Goal: Task Accomplishment & Management: Manage account settings

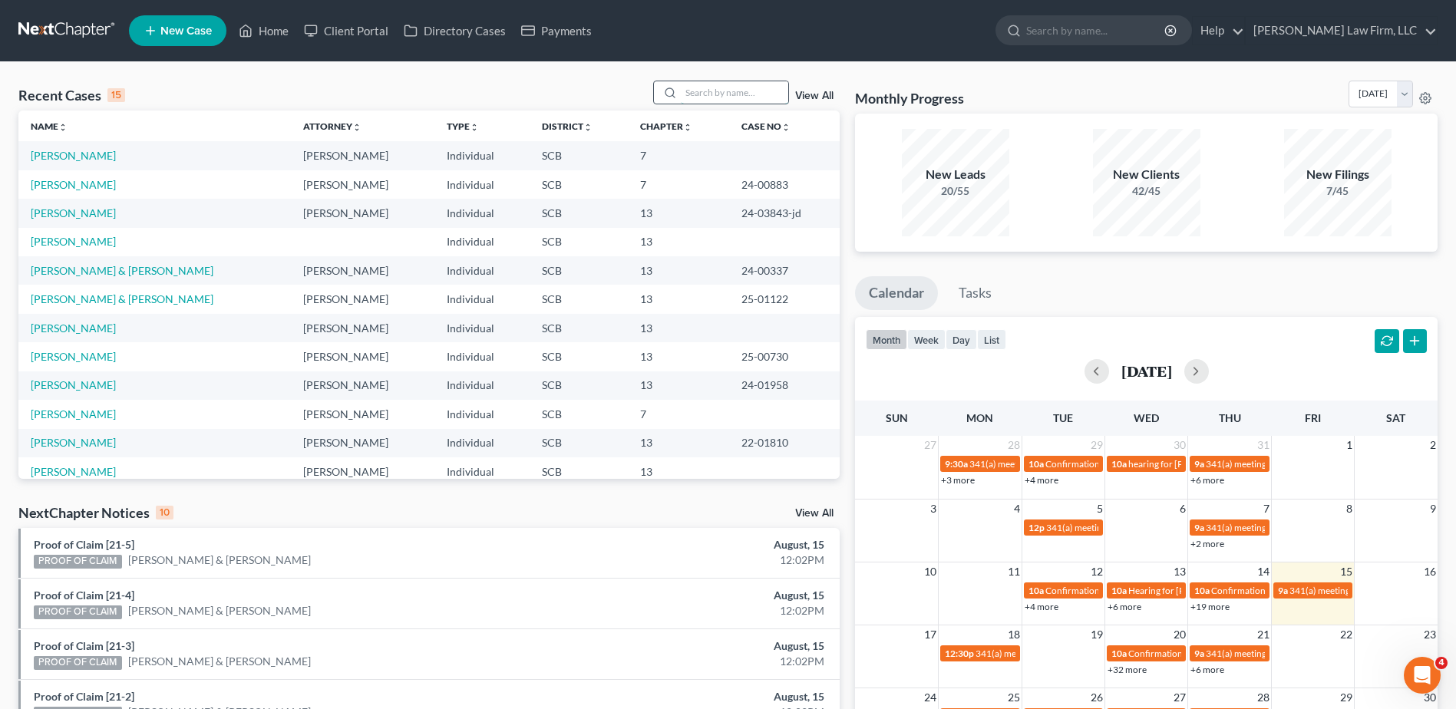
click at [746, 102] on input "search" at bounding box center [734, 92] width 107 height 22
type input "edwards"
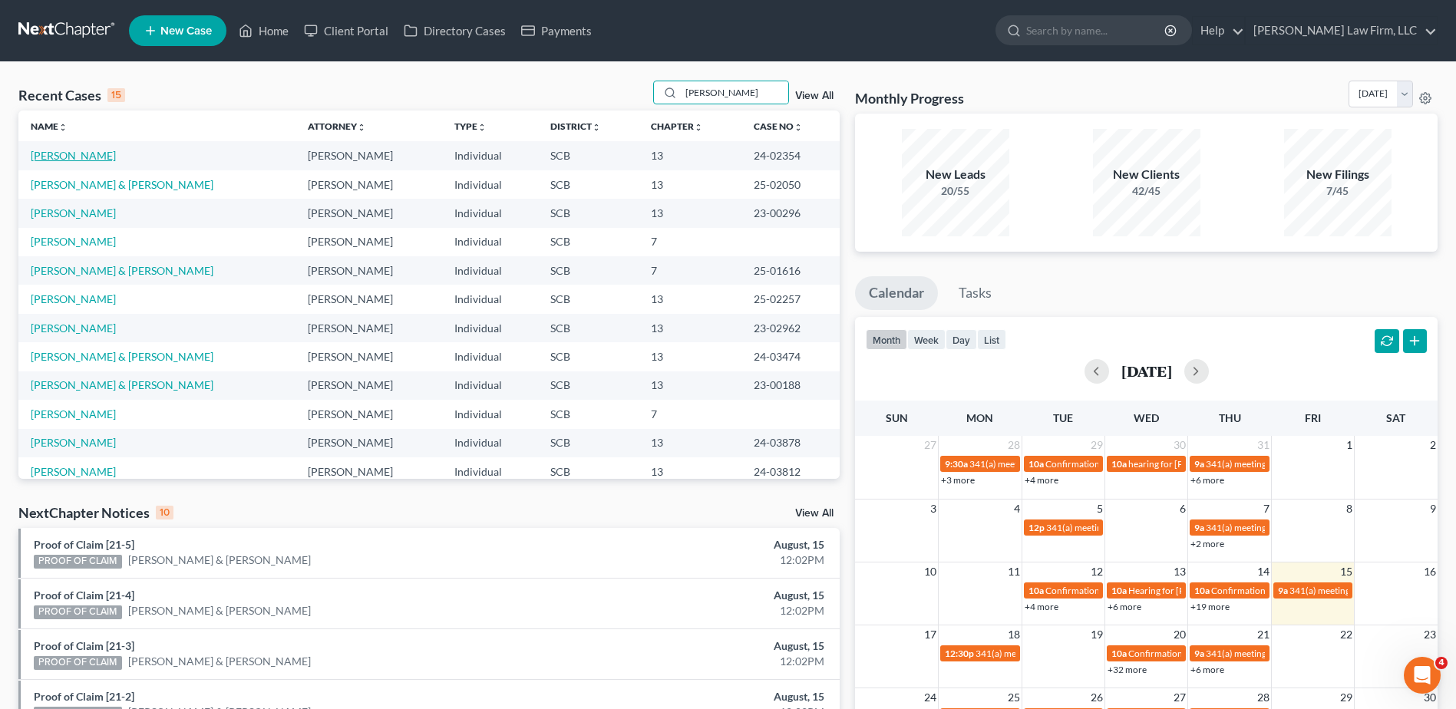
click at [75, 160] on link "Edwards, Jeffery" at bounding box center [73, 155] width 85 height 13
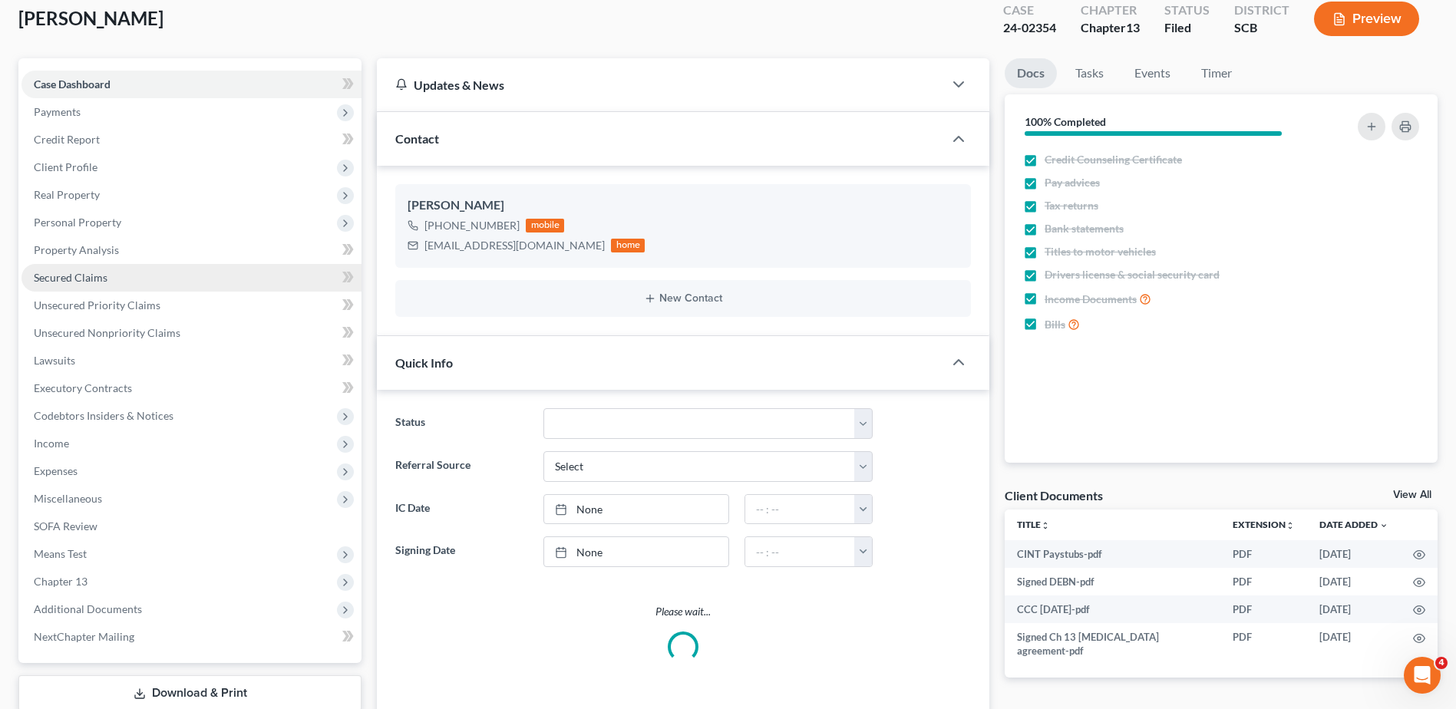
select select "1"
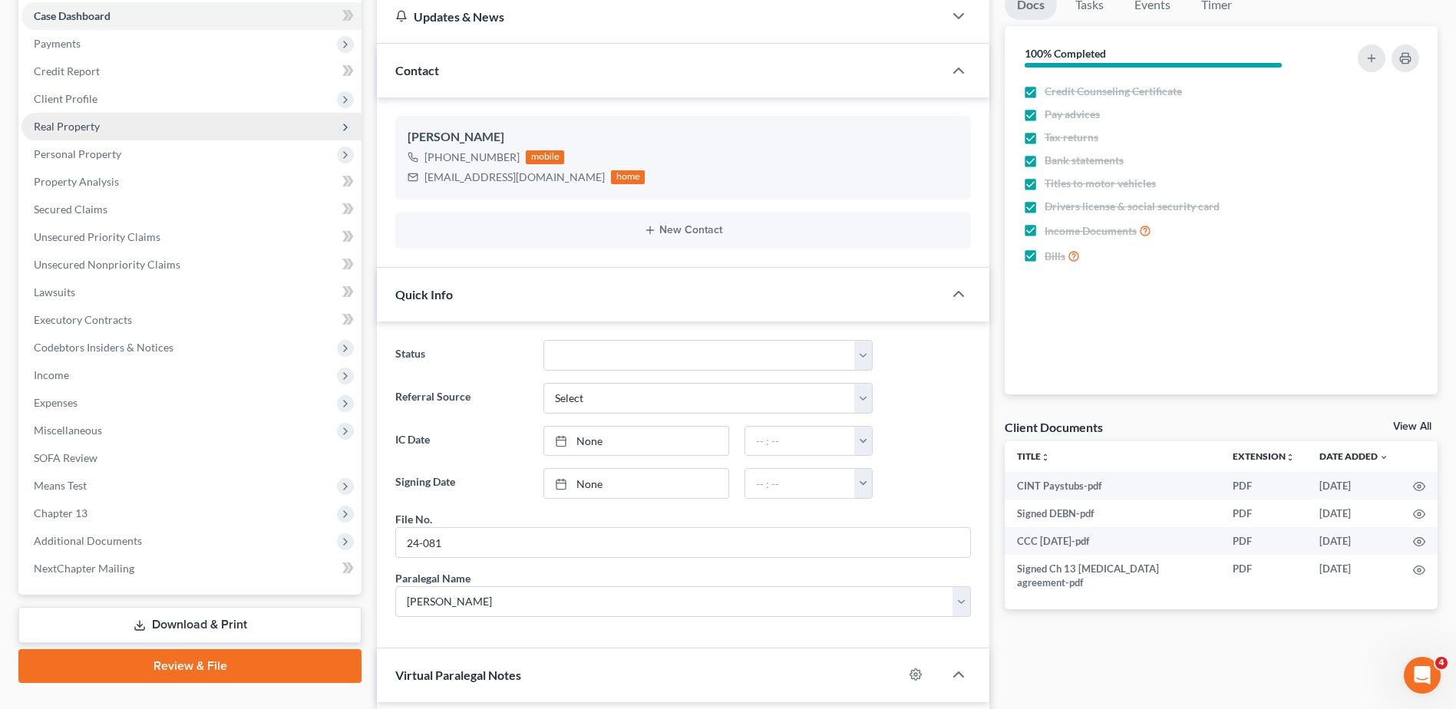
scroll to position [154, 0]
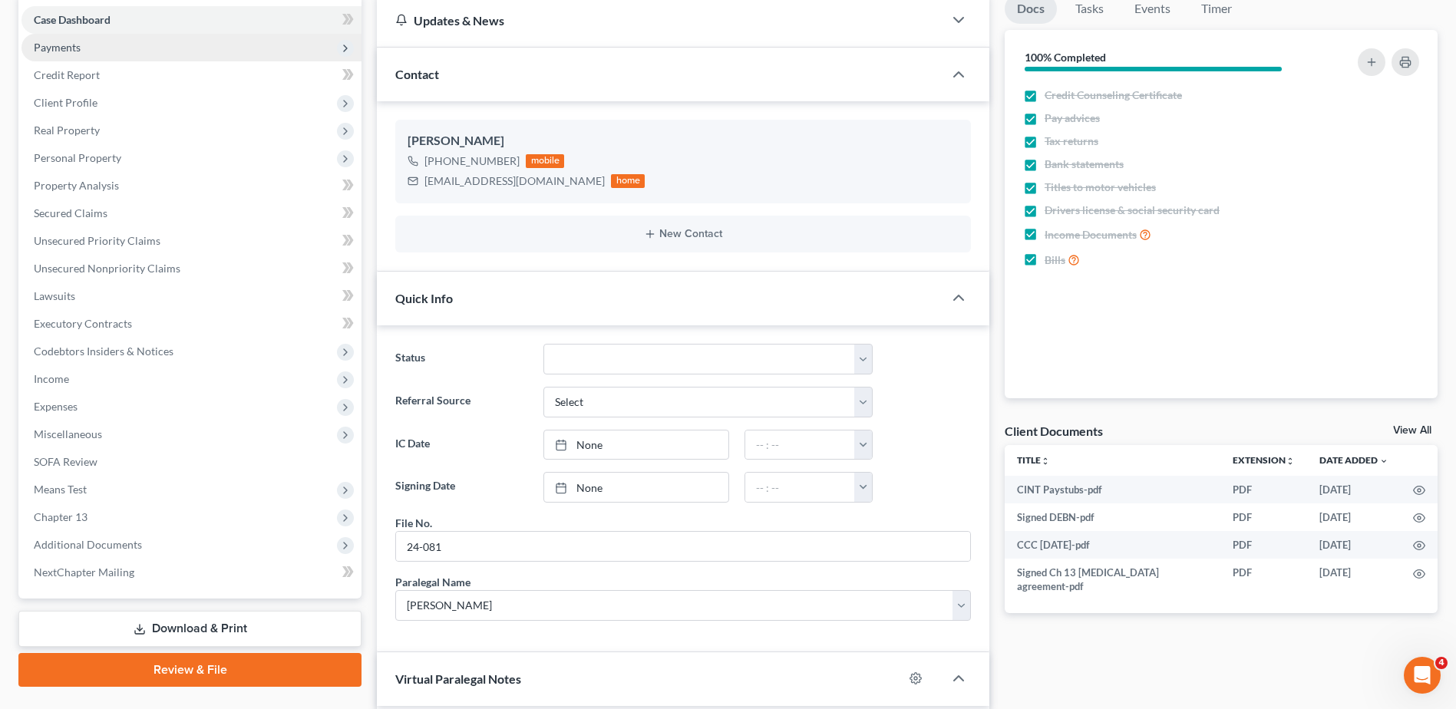
click at [71, 53] on span "Payments" at bounding box center [57, 47] width 47 height 13
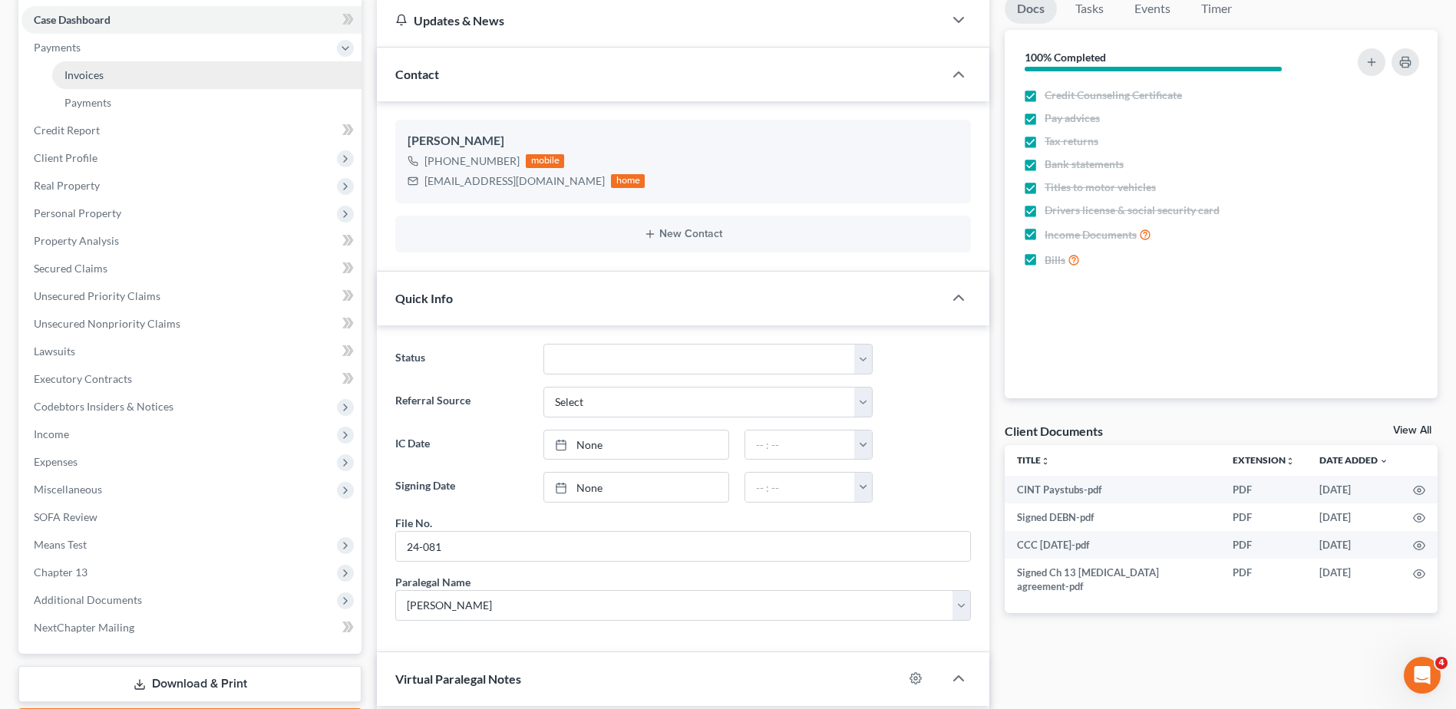
click at [98, 67] on link "Invoices" at bounding box center [206, 75] width 309 height 28
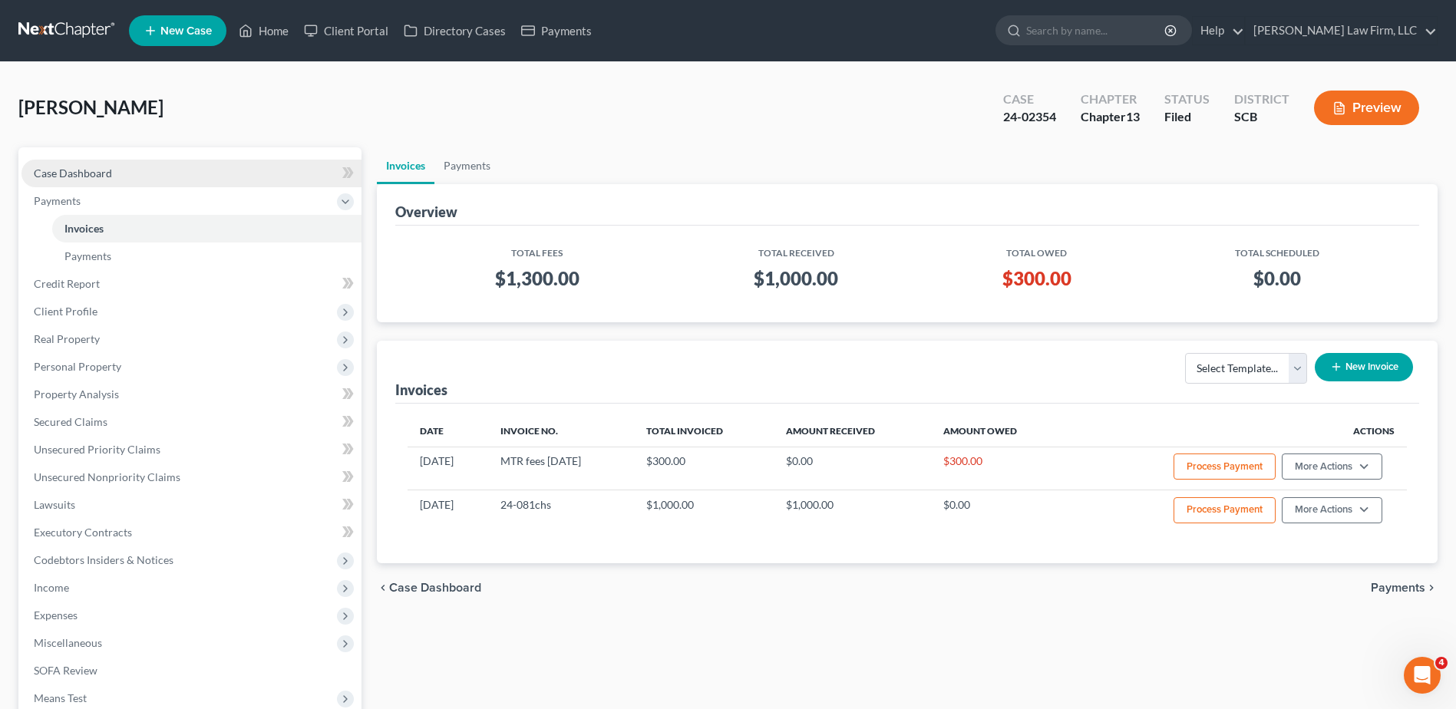
click at [72, 181] on link "Case Dashboard" at bounding box center [191, 174] width 340 height 28
select select "1"
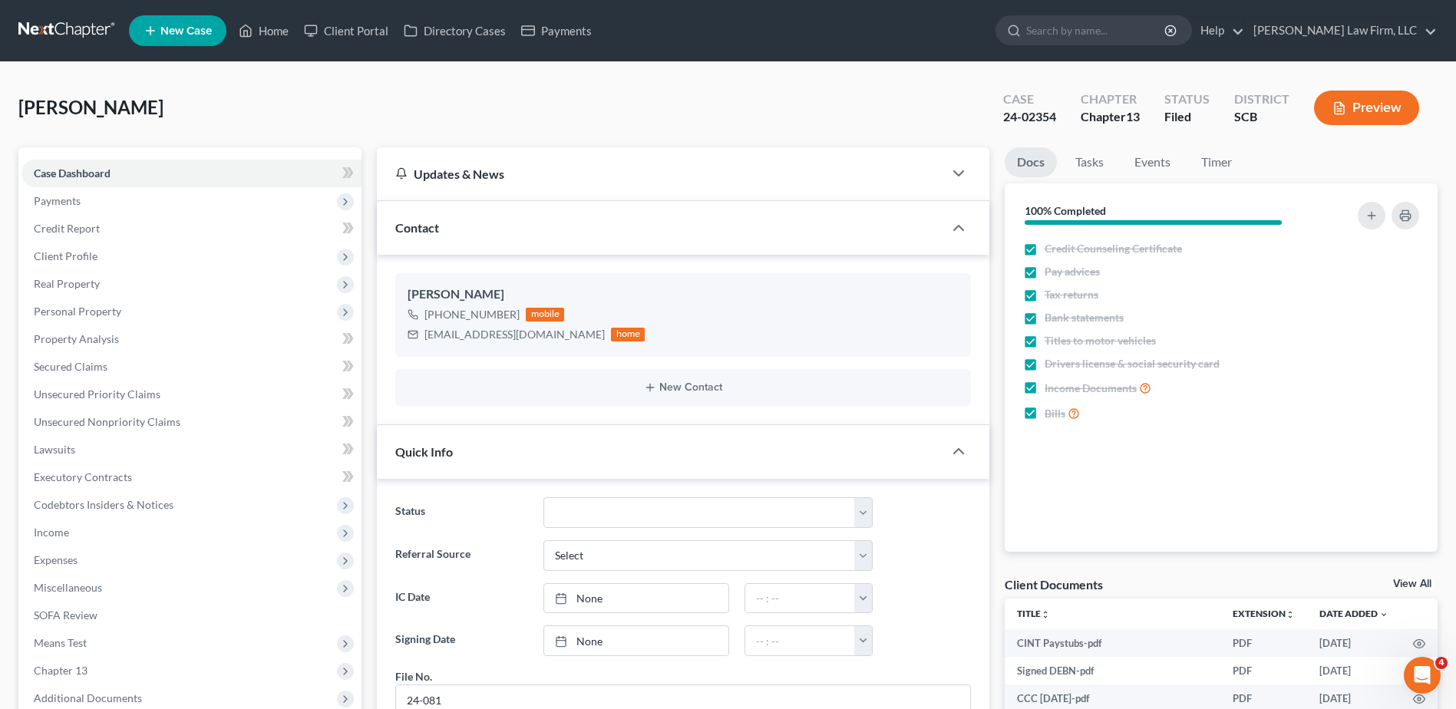
scroll to position [2073, 0]
click at [53, 45] on nav "Home New Case Client Portal Directory Cases Payments Meredith Law Firm, LLC kbu…" at bounding box center [728, 30] width 1456 height 61
click at [1119, 29] on input "search" at bounding box center [1096, 30] width 140 height 28
type input "alltop"
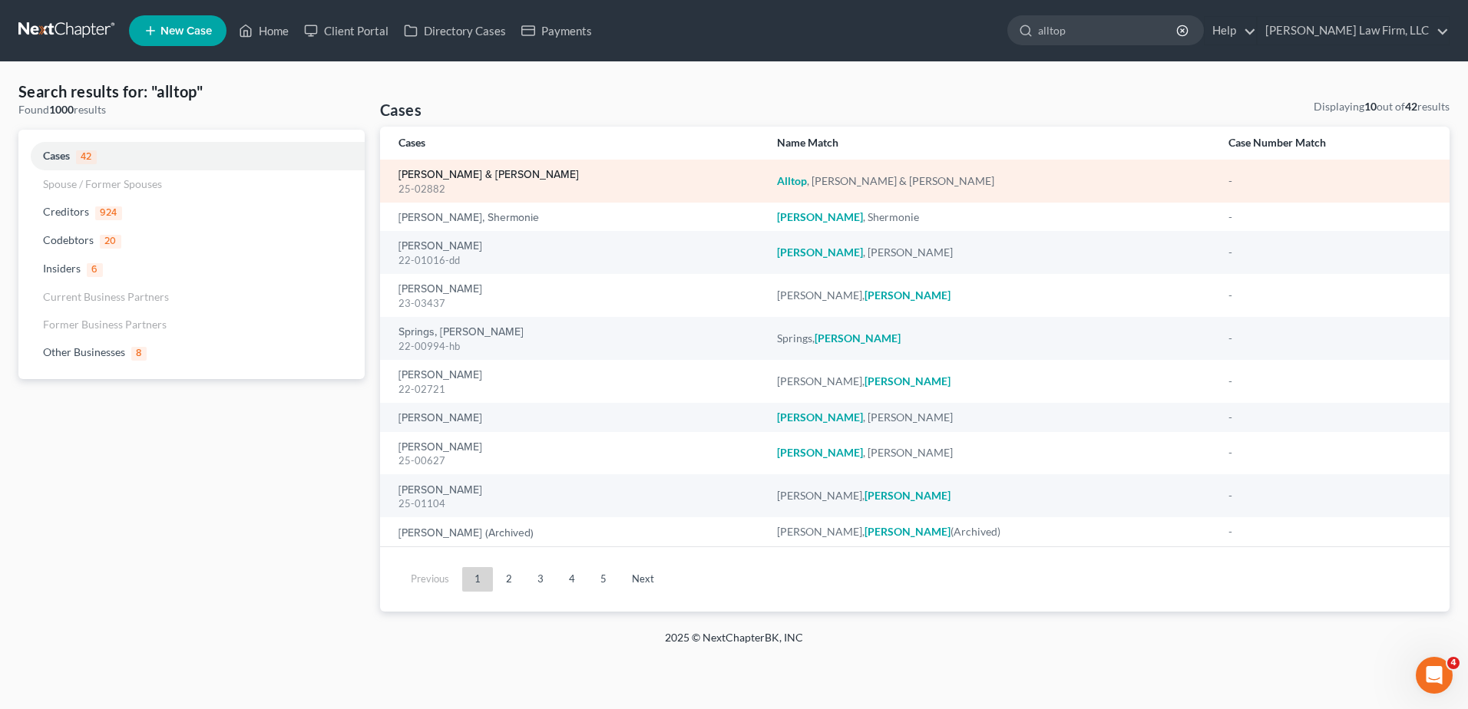
click at [455, 174] on link "Alltop, Matthew & Crystal" at bounding box center [488, 175] width 180 height 11
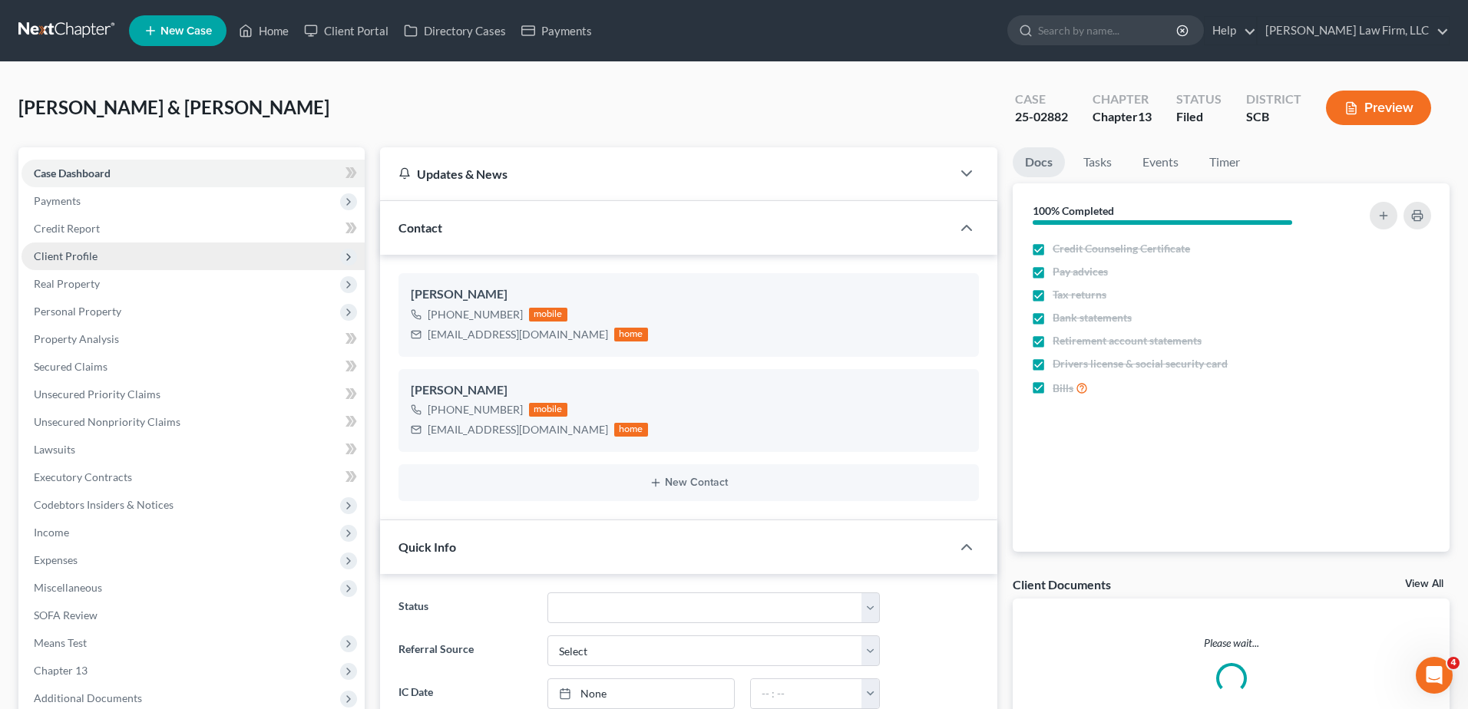
select select "1"
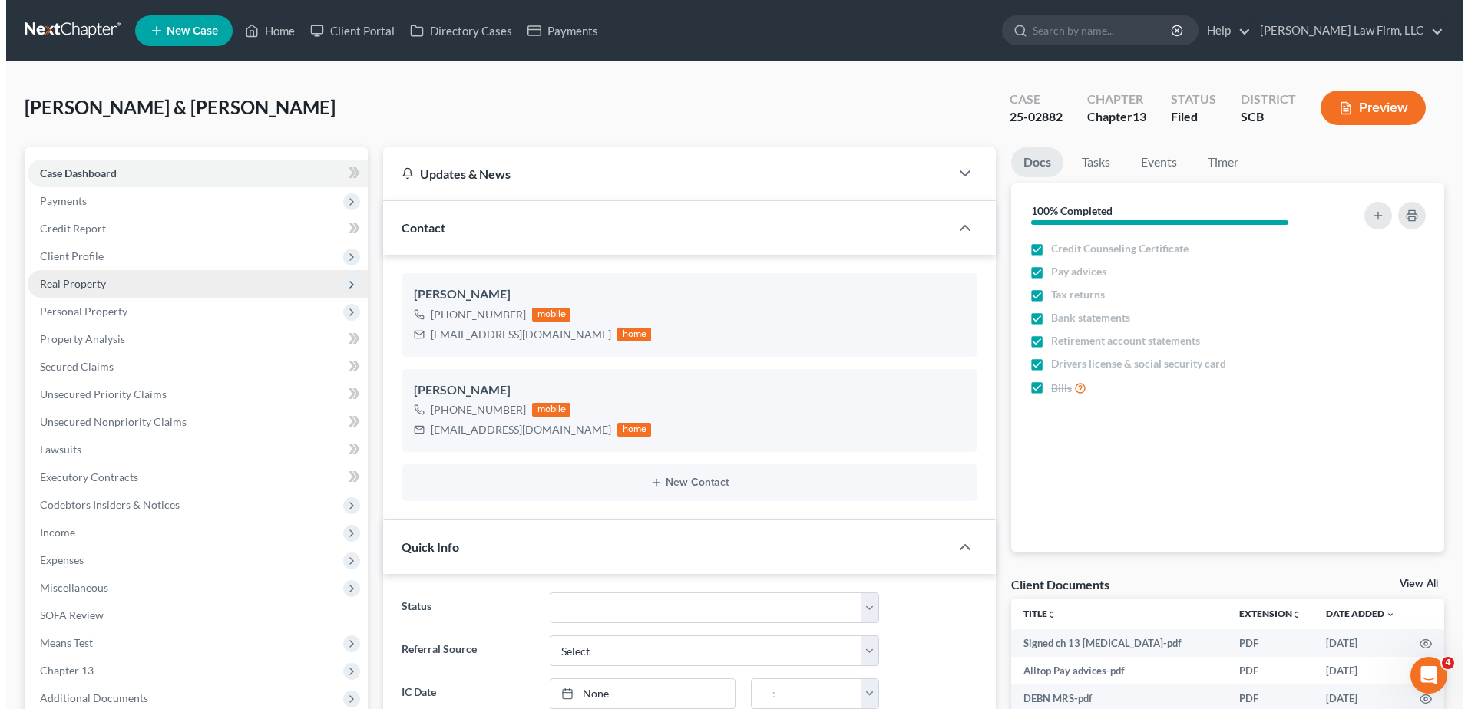
scroll to position [403, 0]
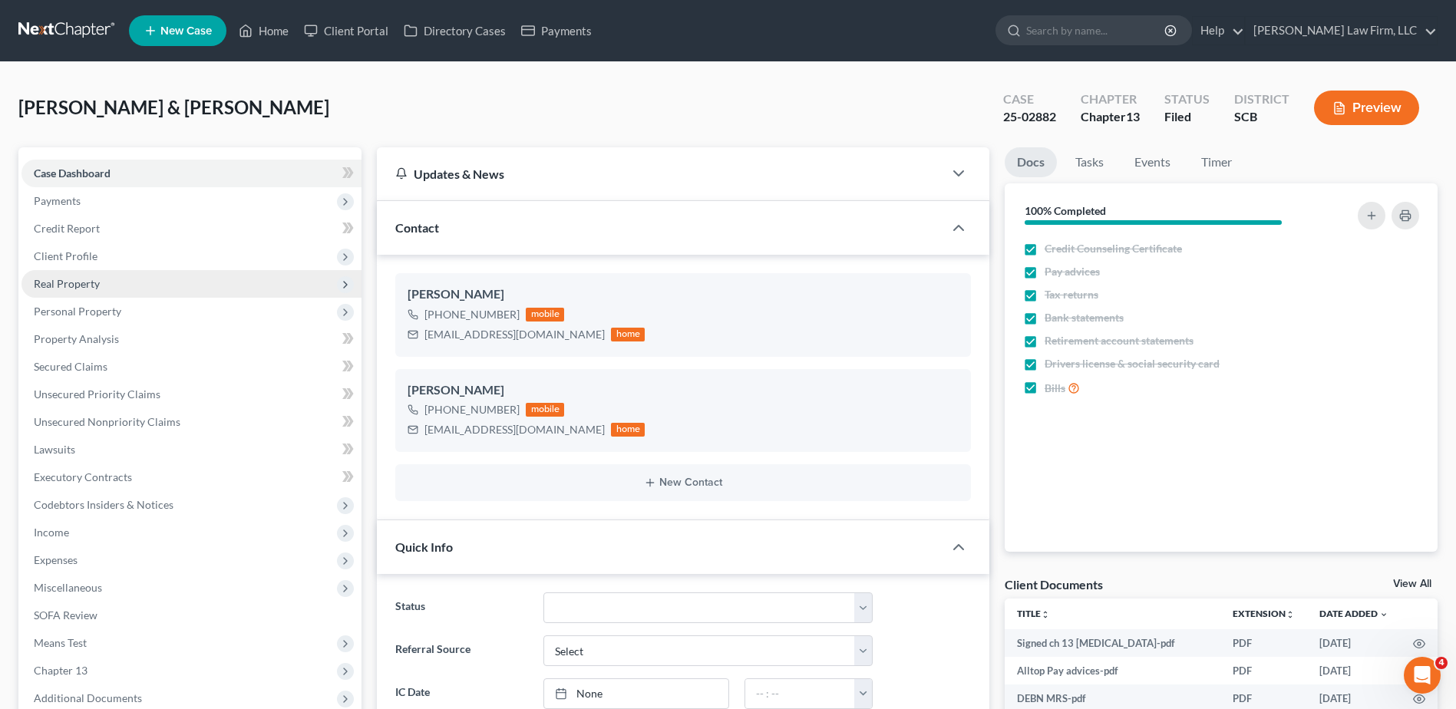
click at [132, 289] on span "Real Property" at bounding box center [191, 284] width 340 height 28
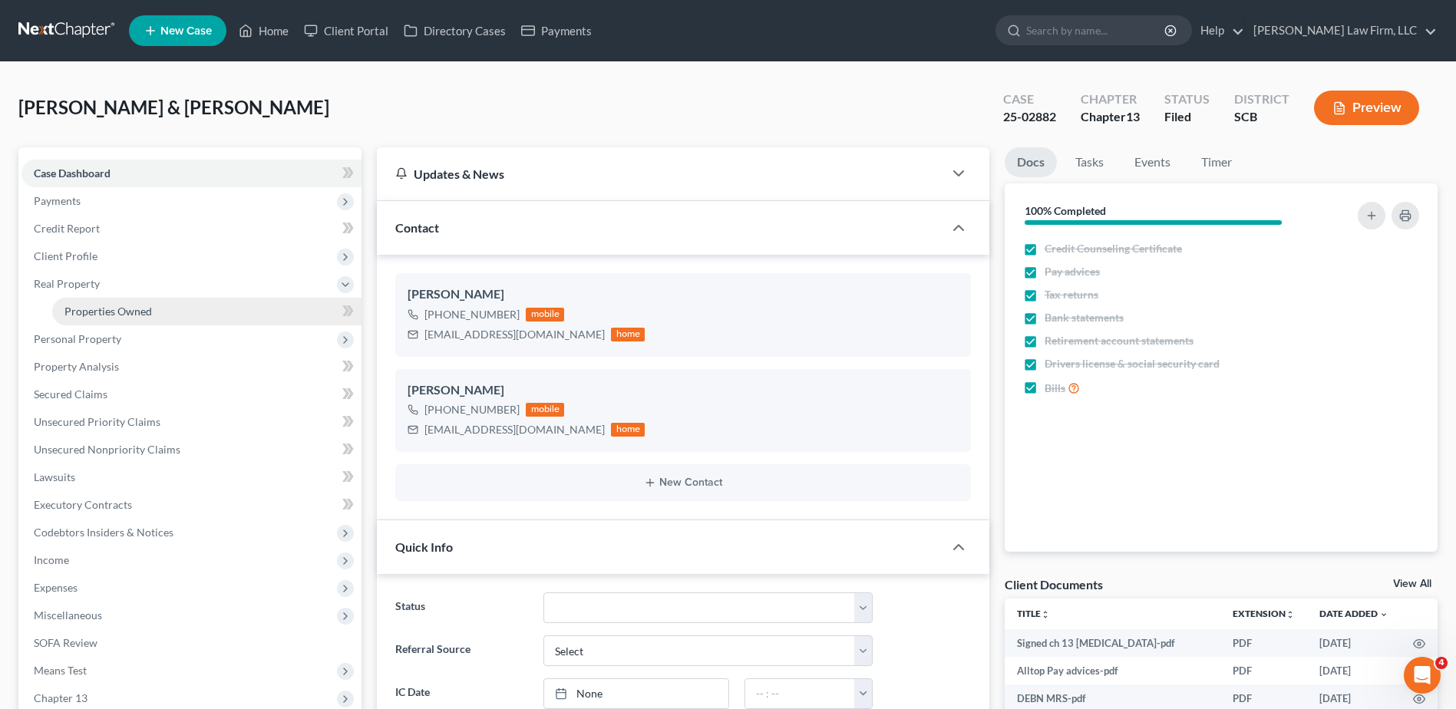
click at [142, 314] on span "Properties Owned" at bounding box center [108, 311] width 88 height 13
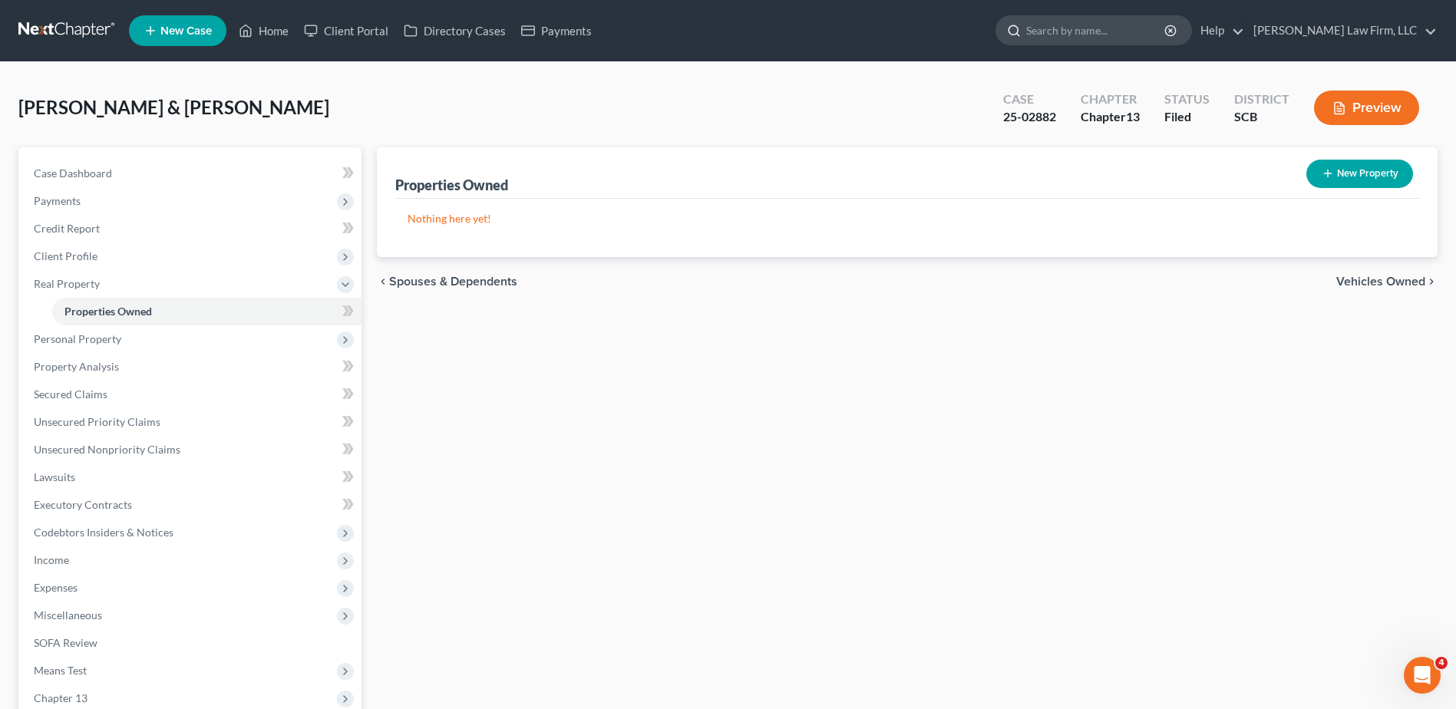
click at [1095, 31] on input "search" at bounding box center [1096, 30] width 140 height 28
type input "t"
type input "stiles"
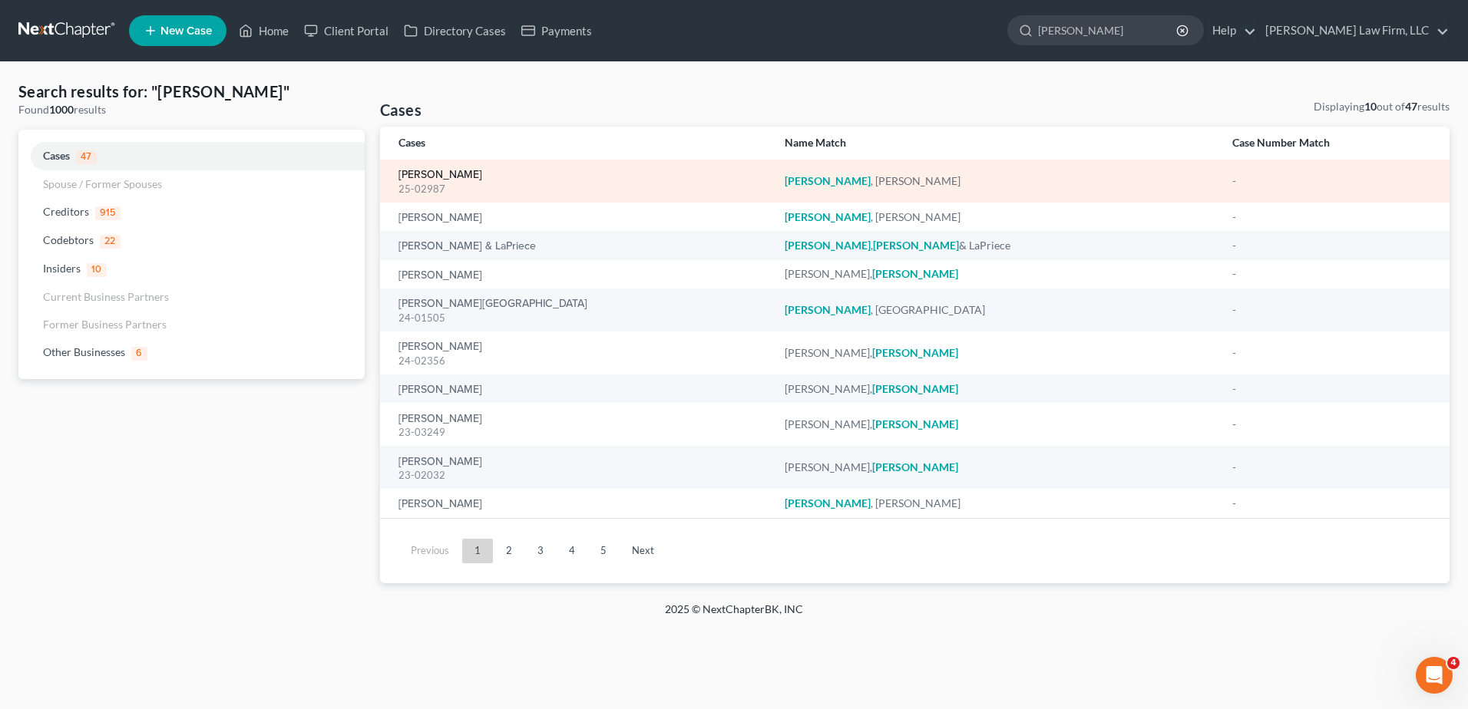
click at [421, 174] on link "Stiles, John" at bounding box center [440, 175] width 84 height 11
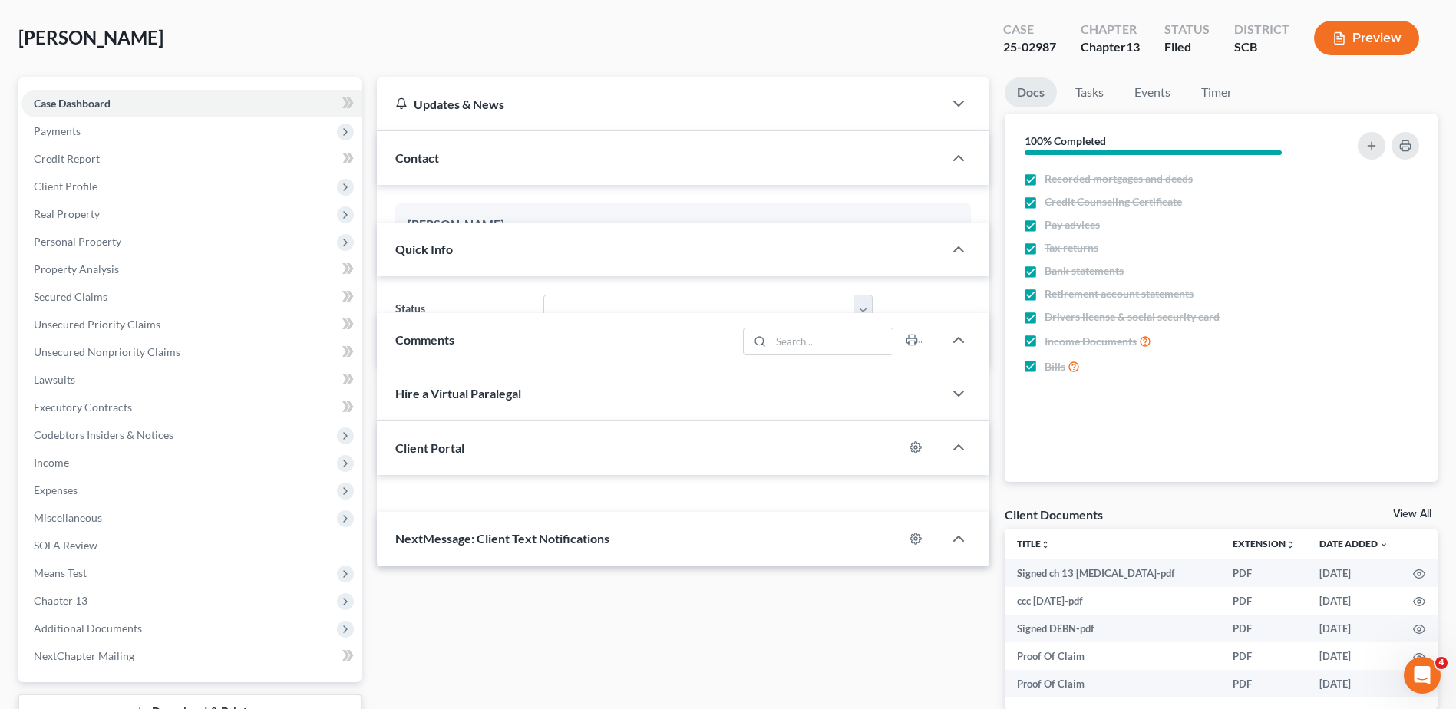
select select "1"
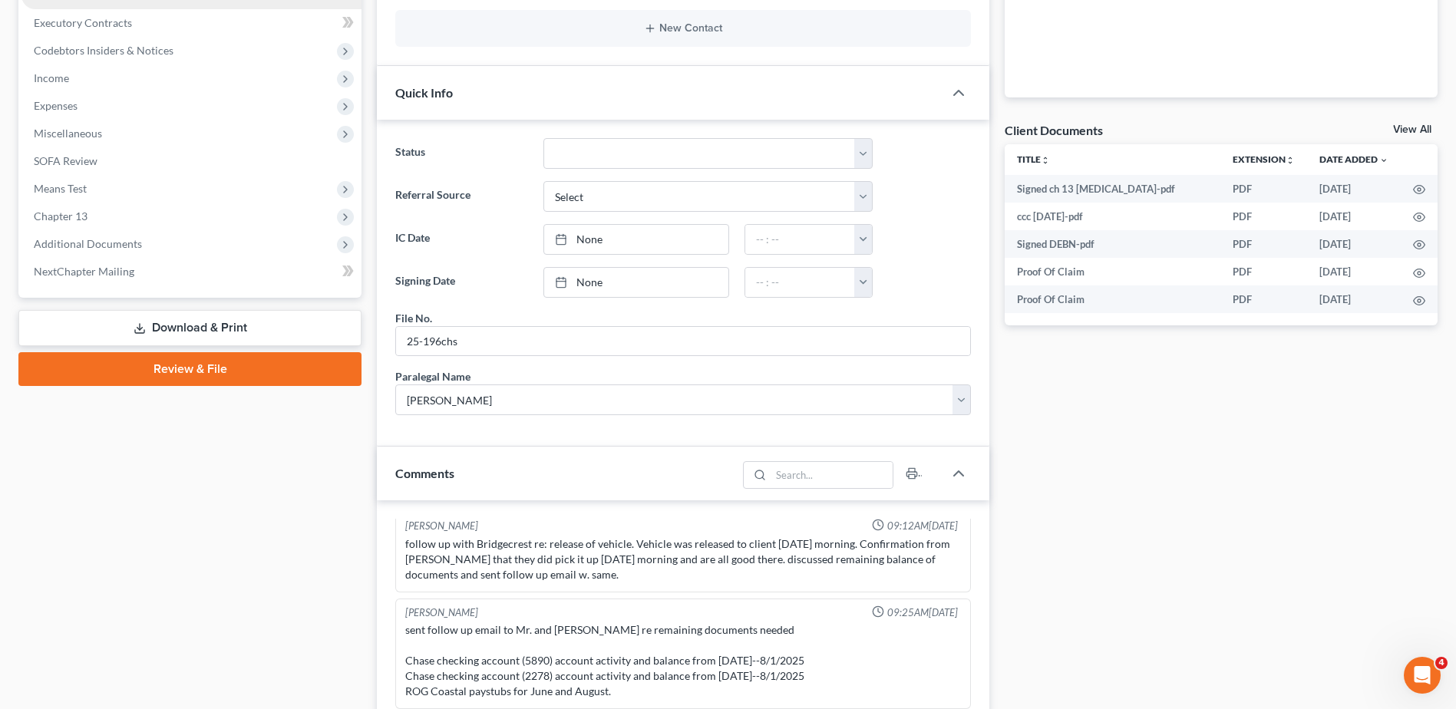
scroll to position [230, 0]
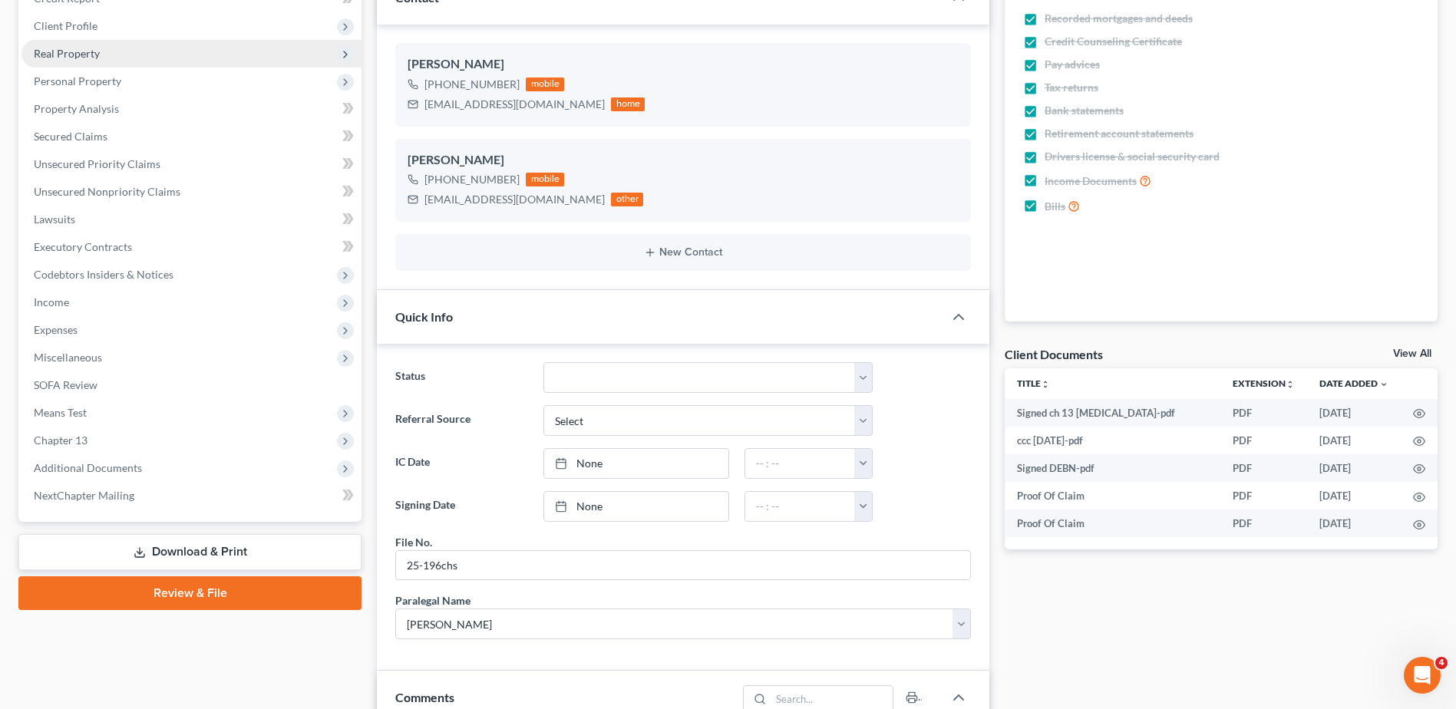
click at [64, 47] on span "Real Property" at bounding box center [67, 53] width 66 height 13
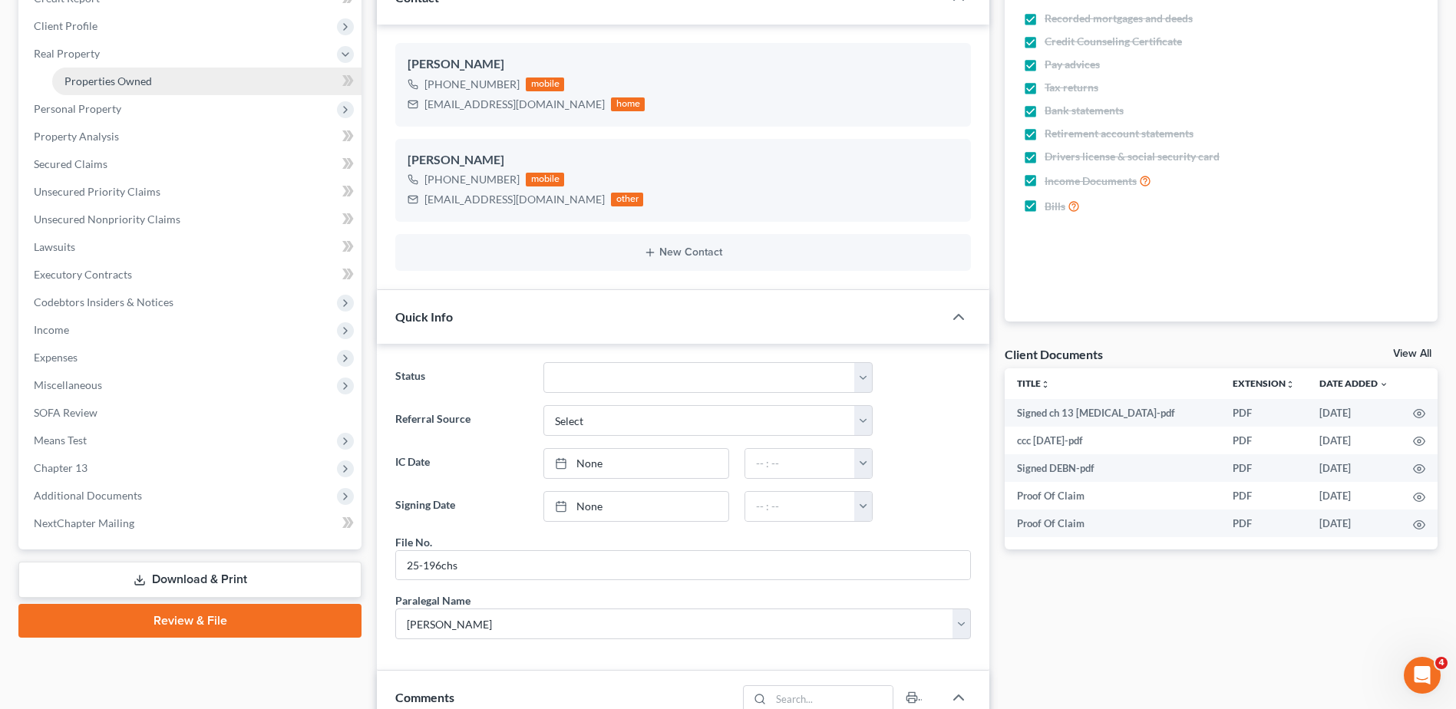
click at [91, 87] on span "Properties Owned" at bounding box center [108, 80] width 88 height 13
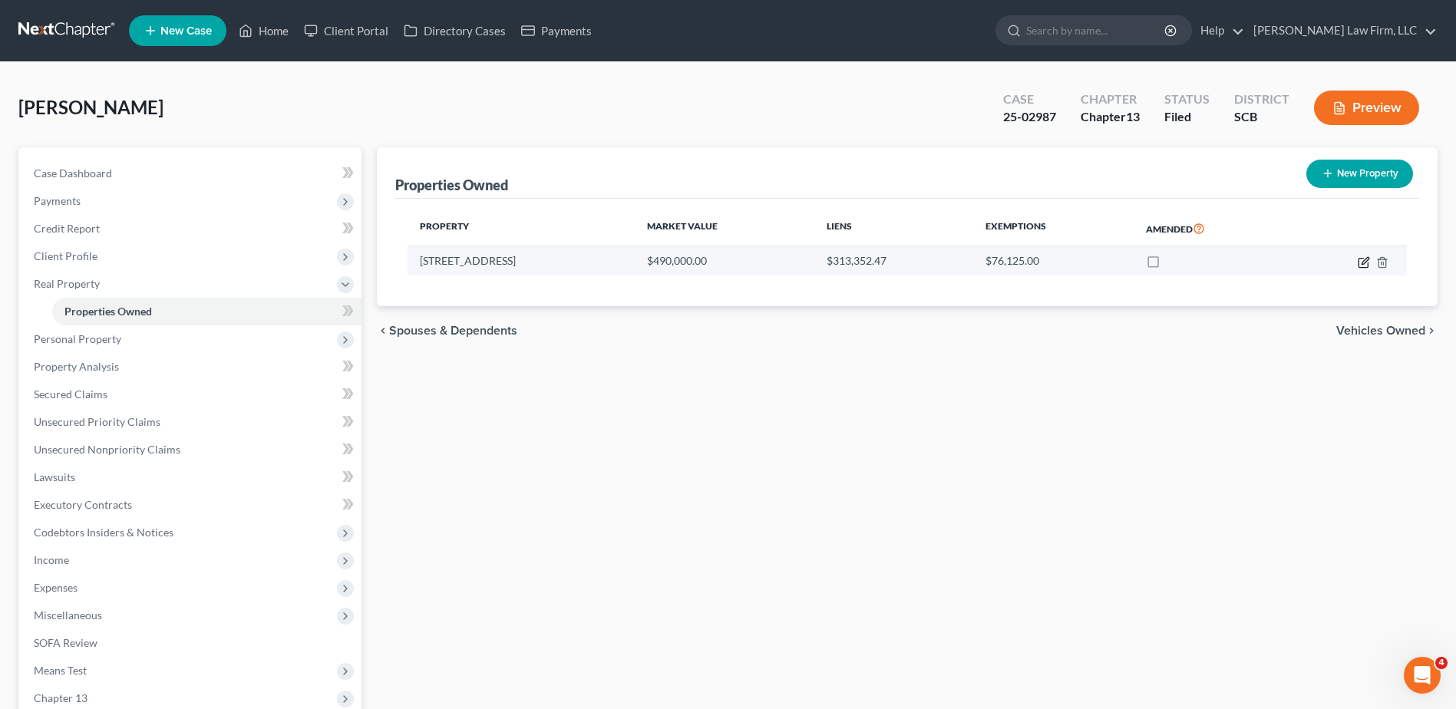
click at [1361, 259] on icon "button" at bounding box center [1364, 262] width 12 height 12
select select "42"
select select "3"
select select "0"
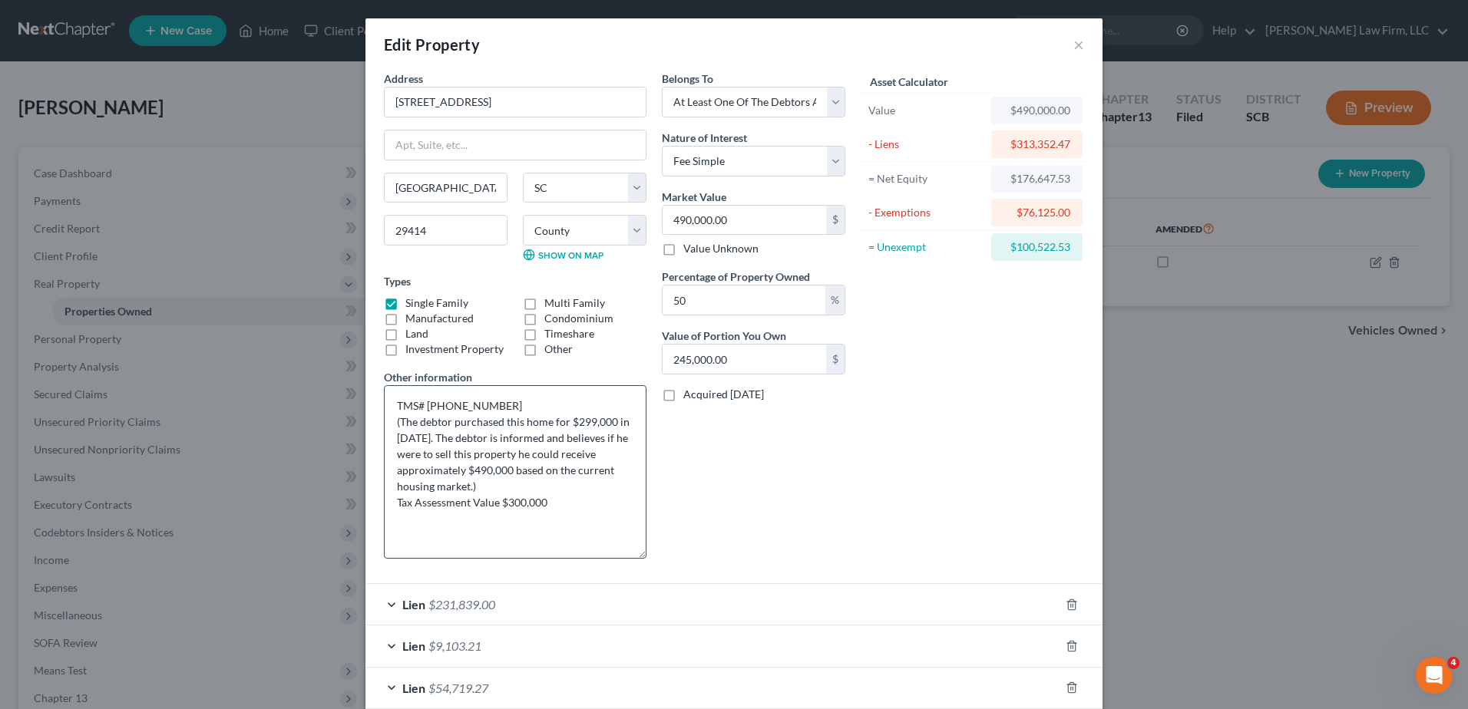
drag, startPoint x: 633, startPoint y: 438, endPoint x: 640, endPoint y: 554, distance: 116.9
click at [640, 554] on textarea "TMS# 358-04-00-202 (The debtor purchased this home for $299,000 in 2015. The de…" at bounding box center [515, 472] width 263 height 174
click at [1077, 46] on button "×" at bounding box center [1078, 44] width 11 height 18
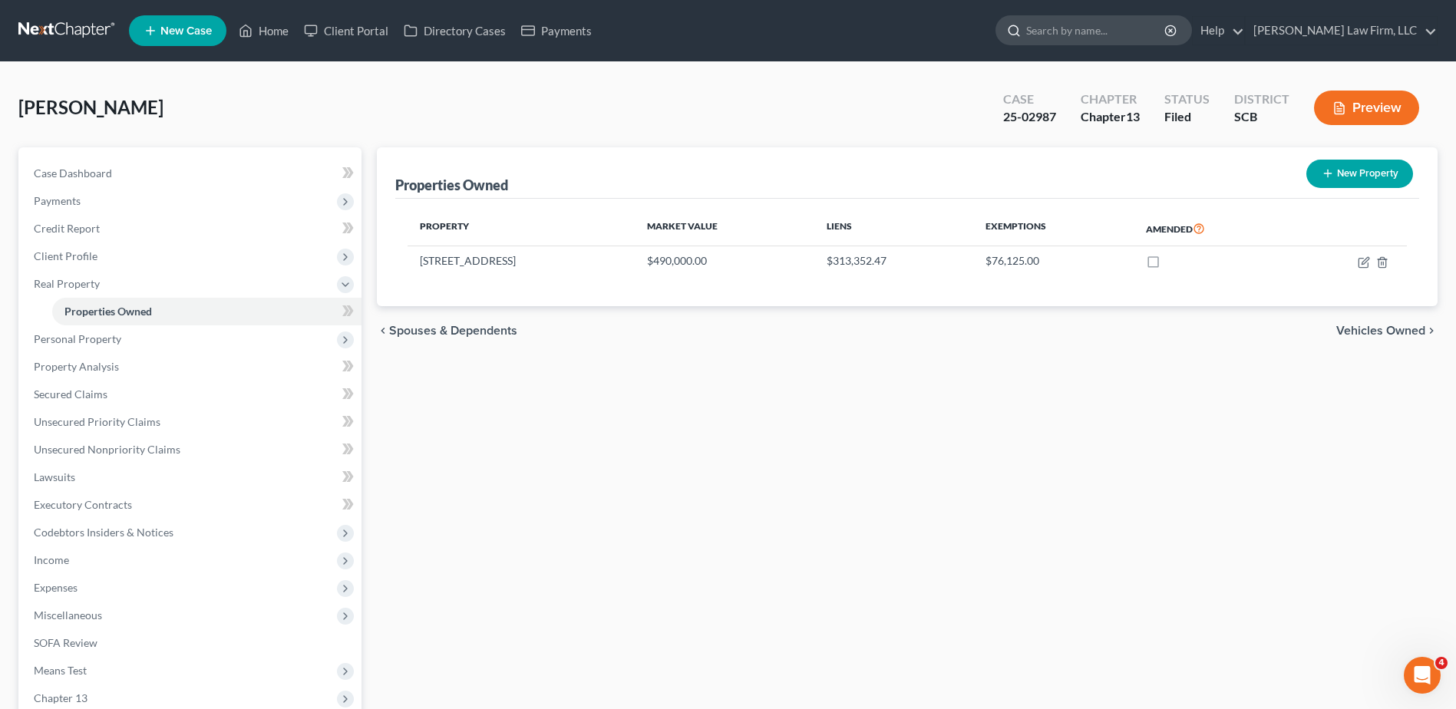
click at [1121, 32] on input "search" at bounding box center [1096, 30] width 140 height 28
type input "keroack"
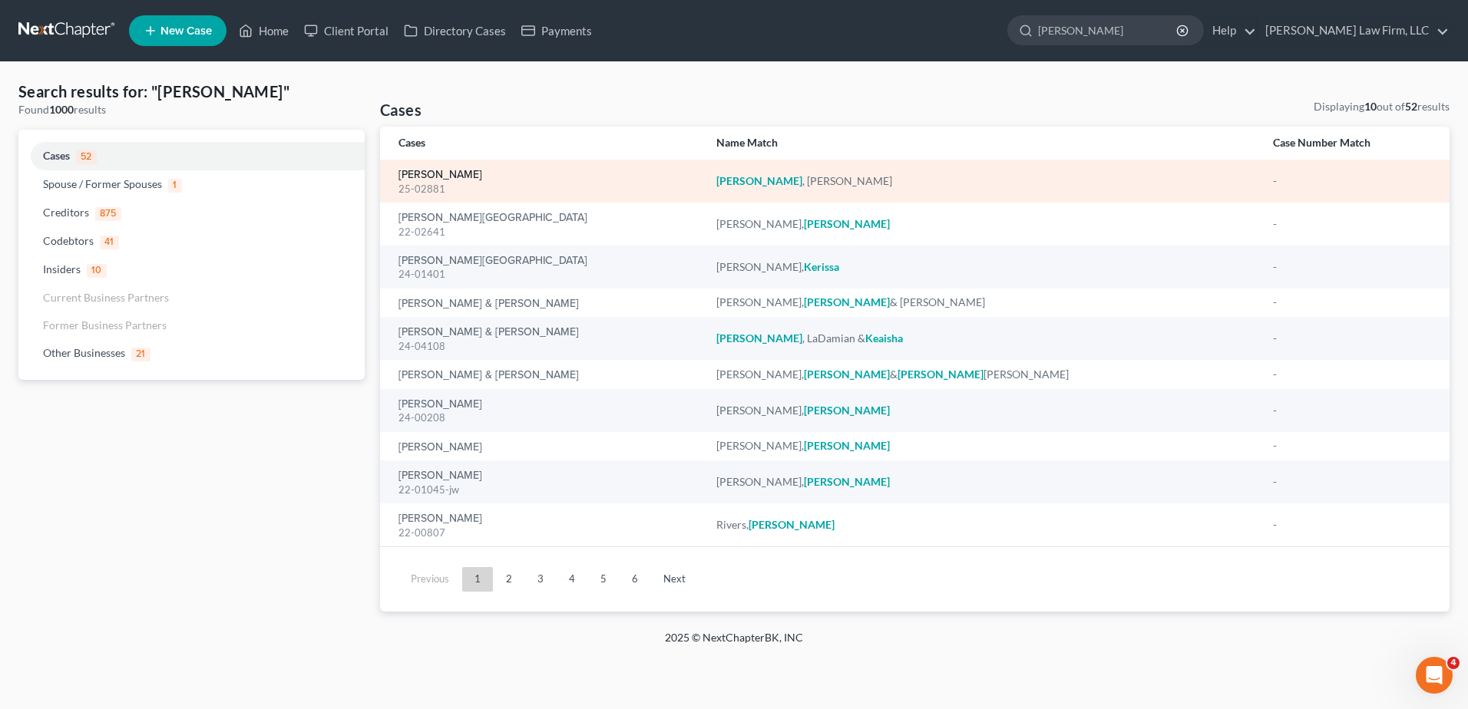
click at [452, 172] on link "Keroack, Beth" at bounding box center [440, 175] width 84 height 11
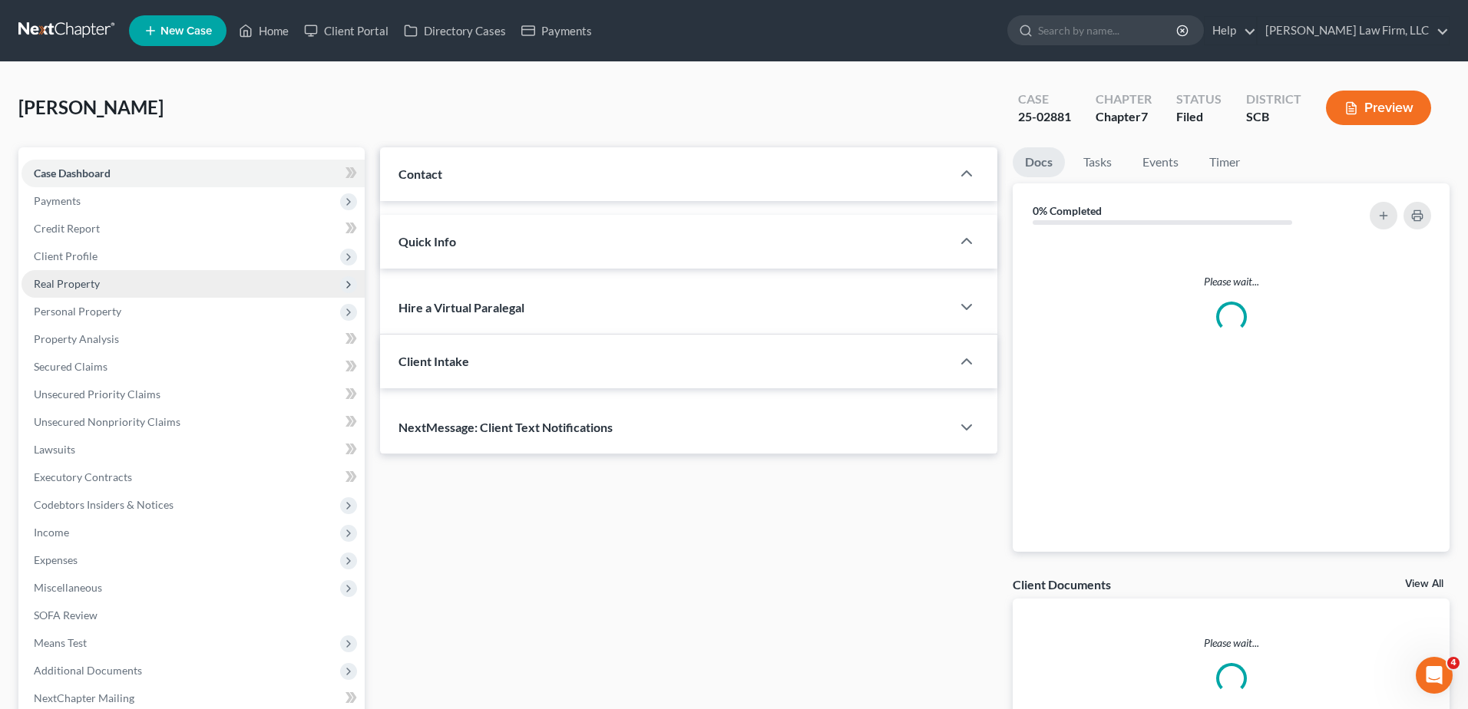
select select "1"
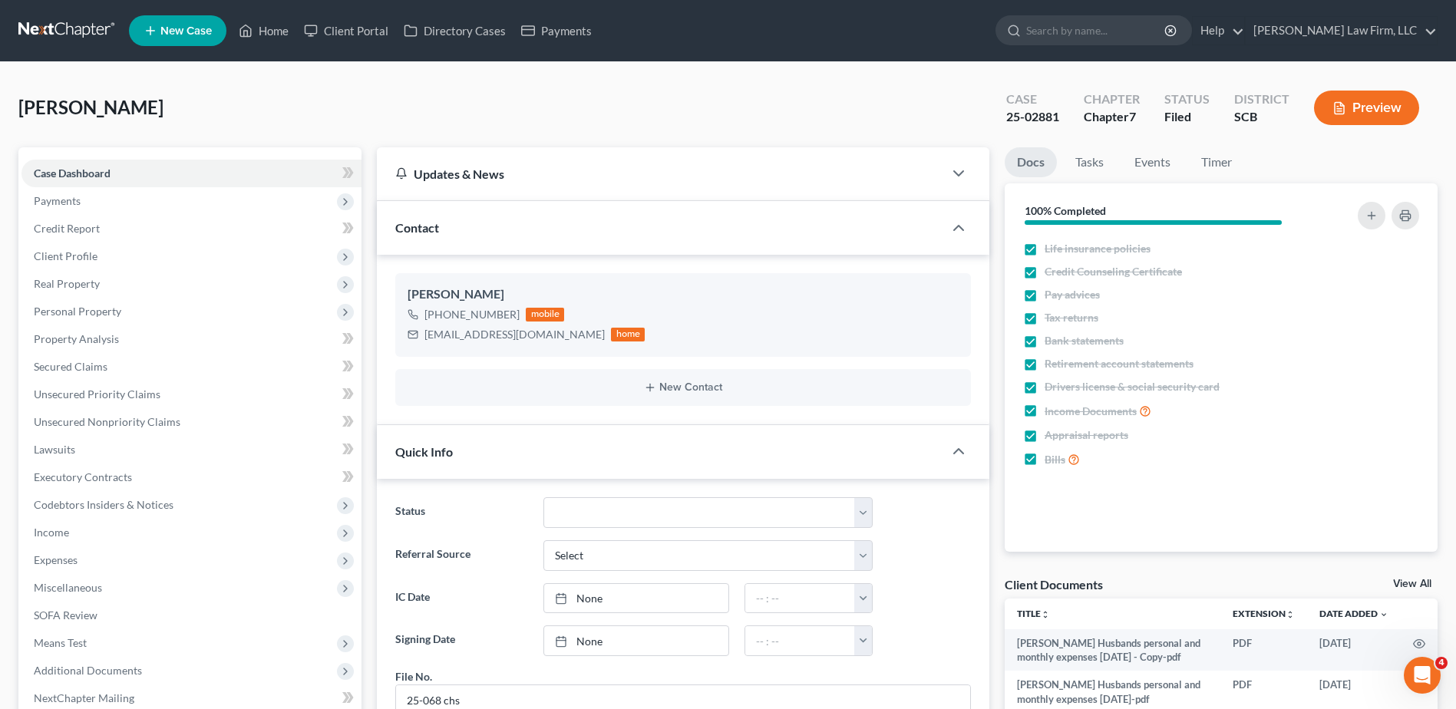
drag, startPoint x: 89, startPoint y: 284, endPoint x: 107, endPoint y: 299, distance: 24.0
click at [90, 284] on span "Real Property" at bounding box center [67, 283] width 66 height 13
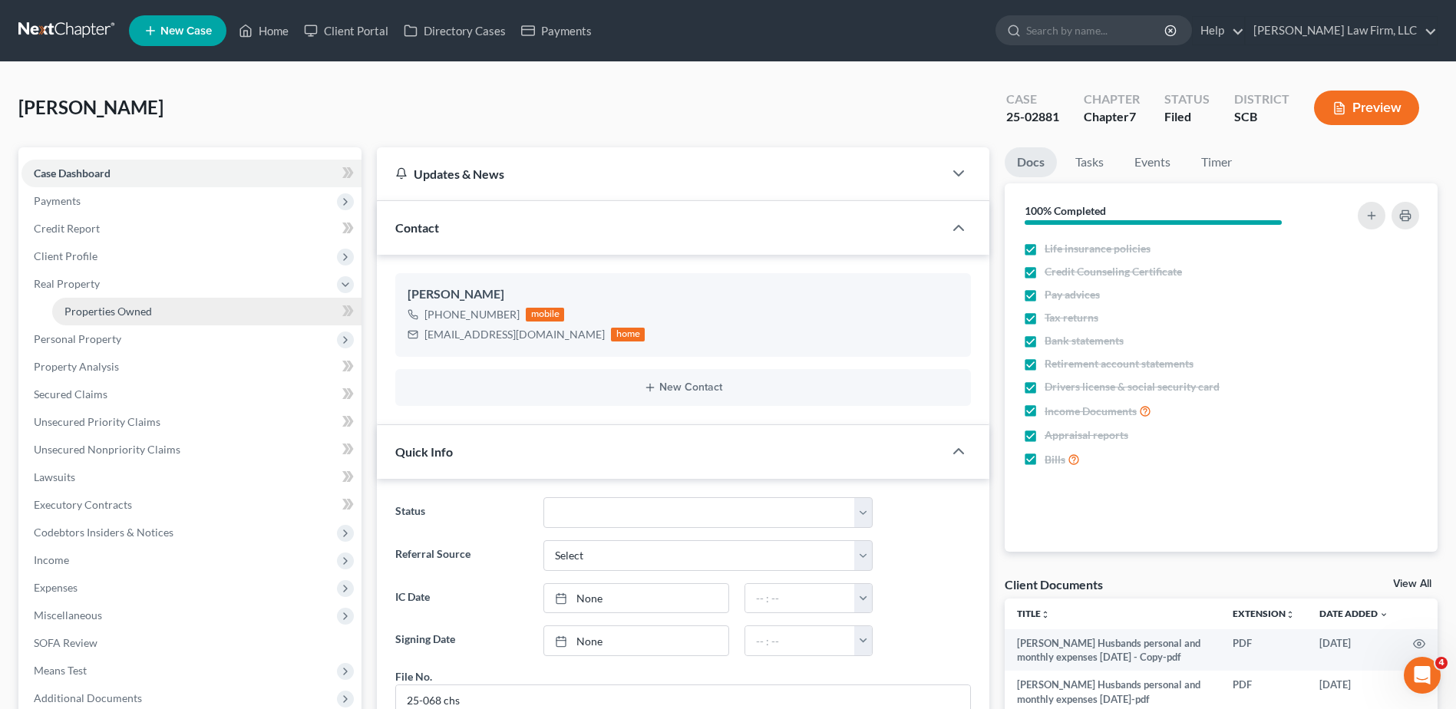
click at [118, 313] on span "Properties Owned" at bounding box center [108, 311] width 88 height 13
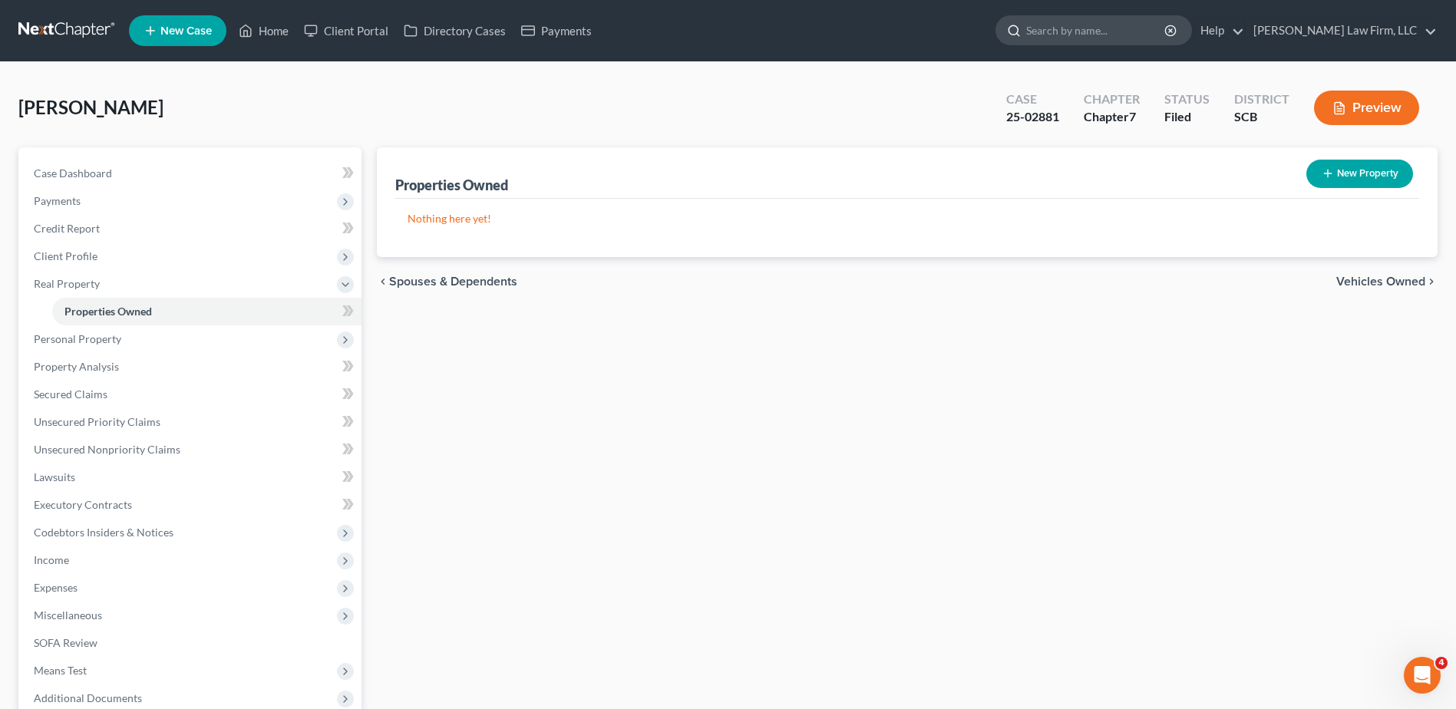
click at [1120, 31] on input "search" at bounding box center [1096, 30] width 140 height 28
type input "breighner"
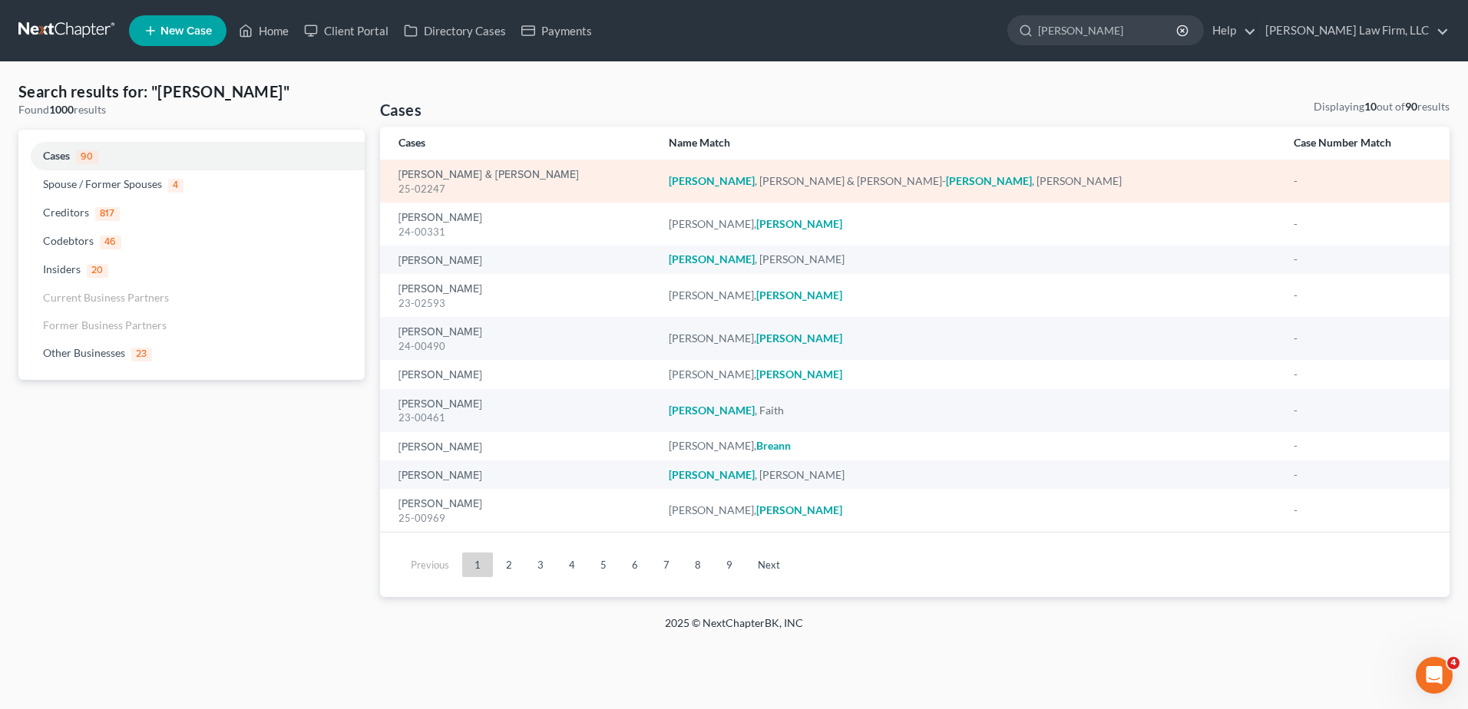
click at [482, 165] on td "Breighner, Justin & Beeler-Breighner, Meghan 25-02247" at bounding box center [518, 181] width 276 height 43
click at [479, 170] on link "[PERSON_NAME] & [PERSON_NAME]" at bounding box center [488, 175] width 180 height 11
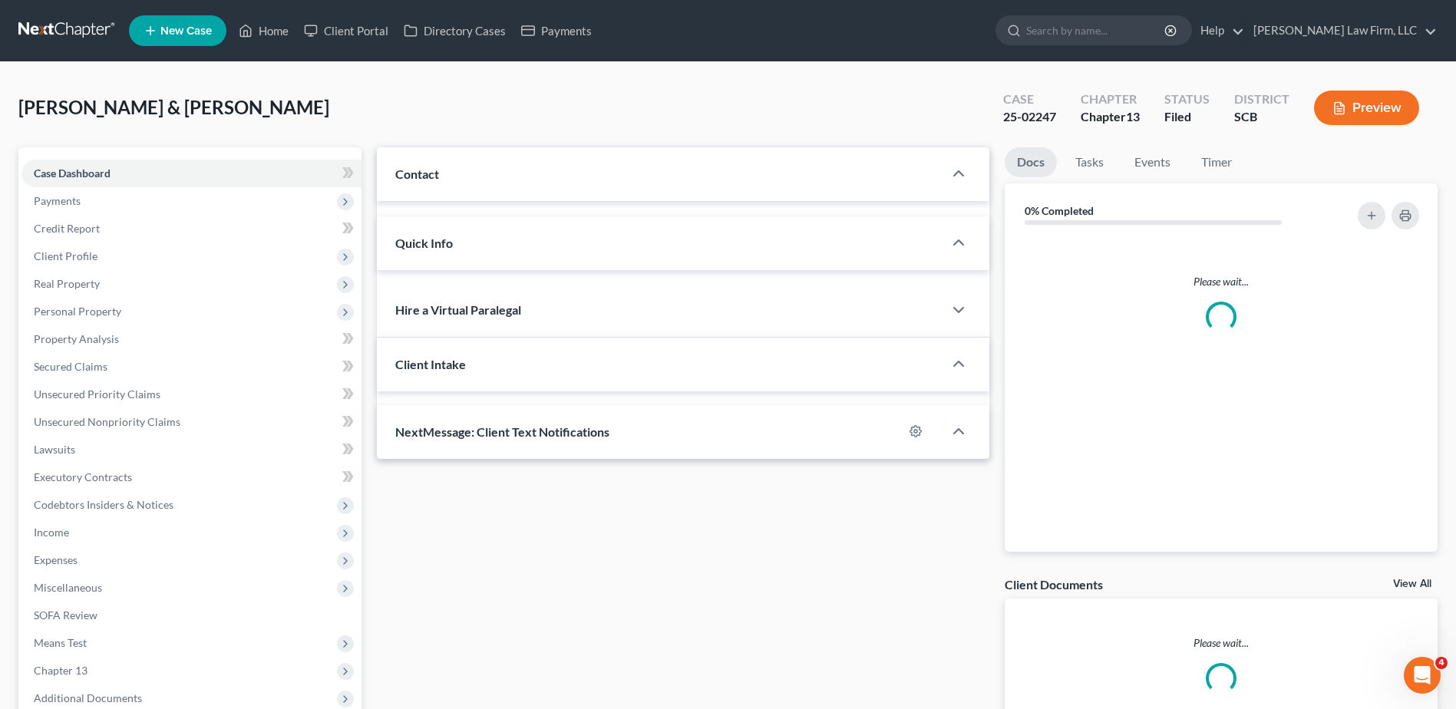
select select "0"
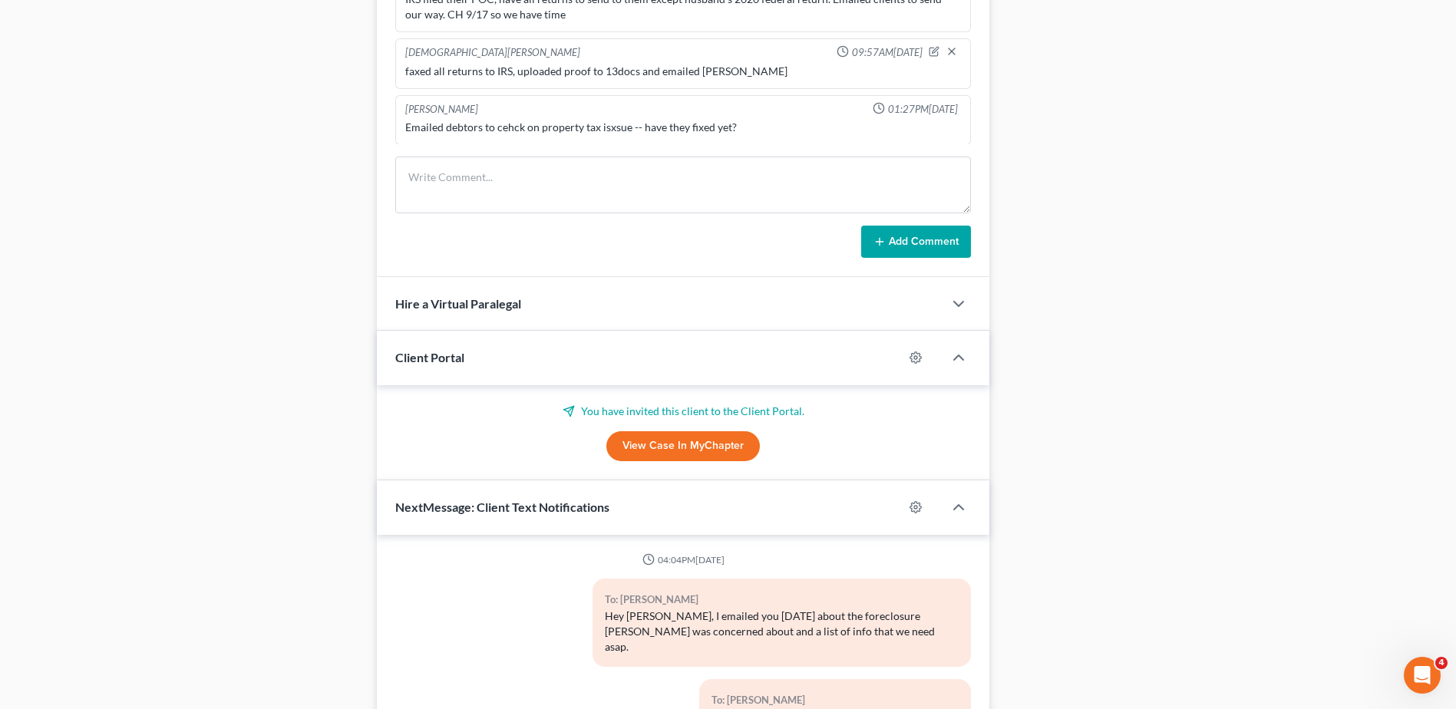
scroll to position [755, 0]
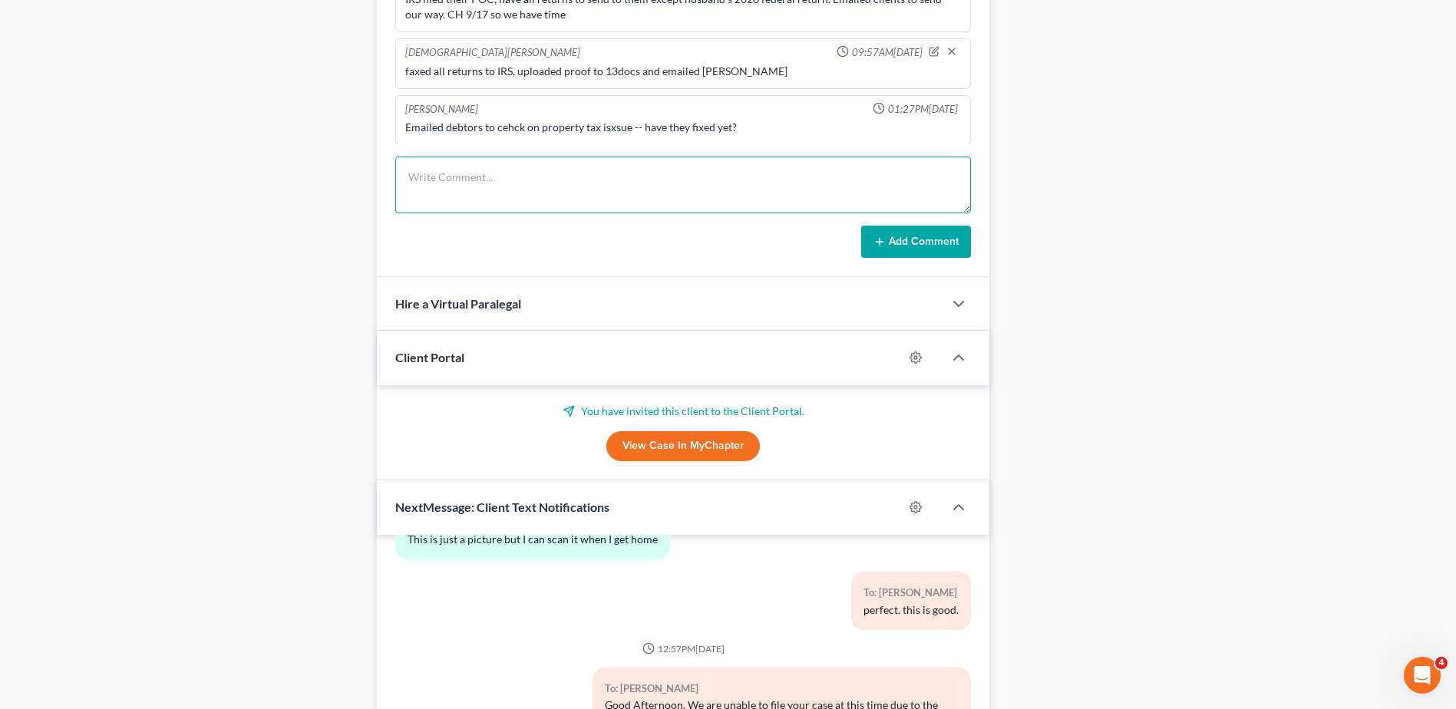
click at [504, 185] on textarea at bounding box center [683, 185] width 576 height 57
type textarea "IRS AM POC"
click at [896, 228] on form "IRS AM POC Add Comment" at bounding box center [683, 207] width 576 height 101
drag, startPoint x: 896, startPoint y: 233, endPoint x: 722, endPoint y: 213, distance: 175.5
click at [896, 234] on button "Add Comment" at bounding box center [916, 242] width 110 height 32
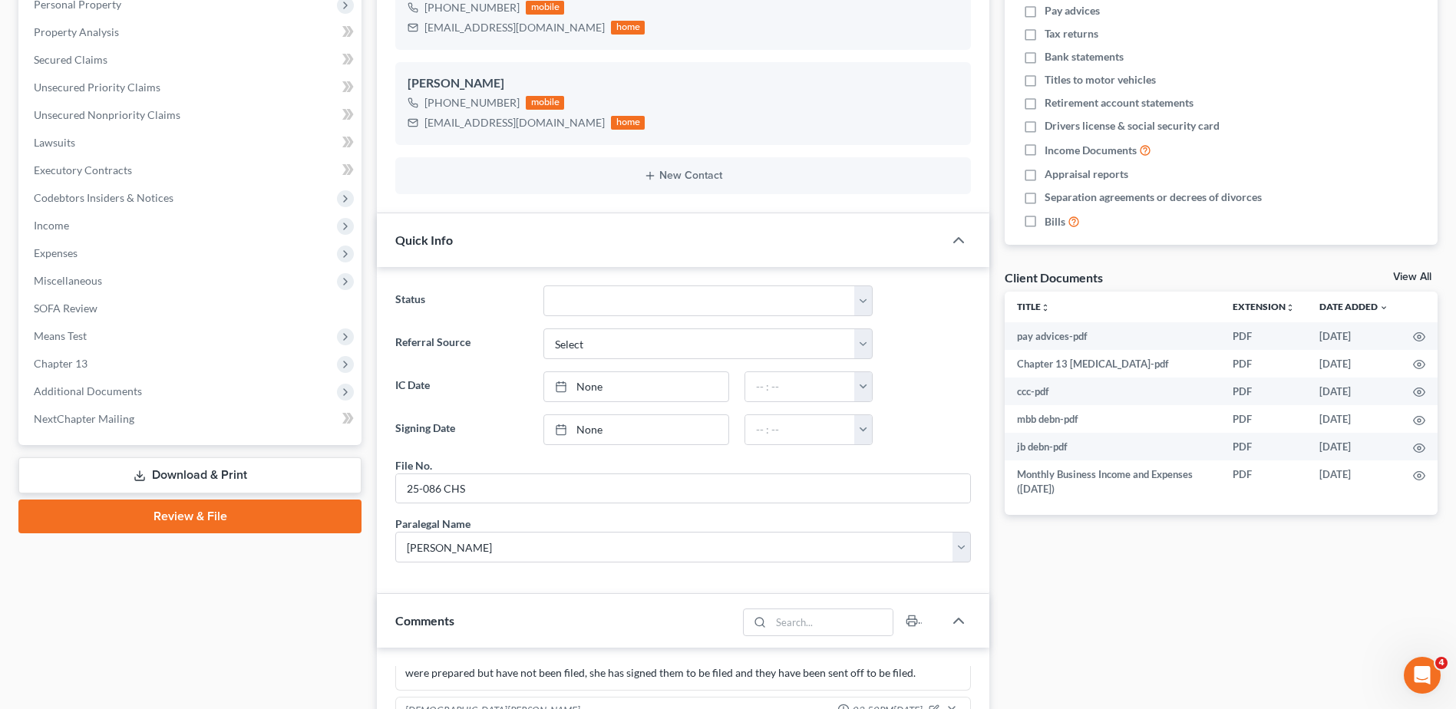
scroll to position [0, 0]
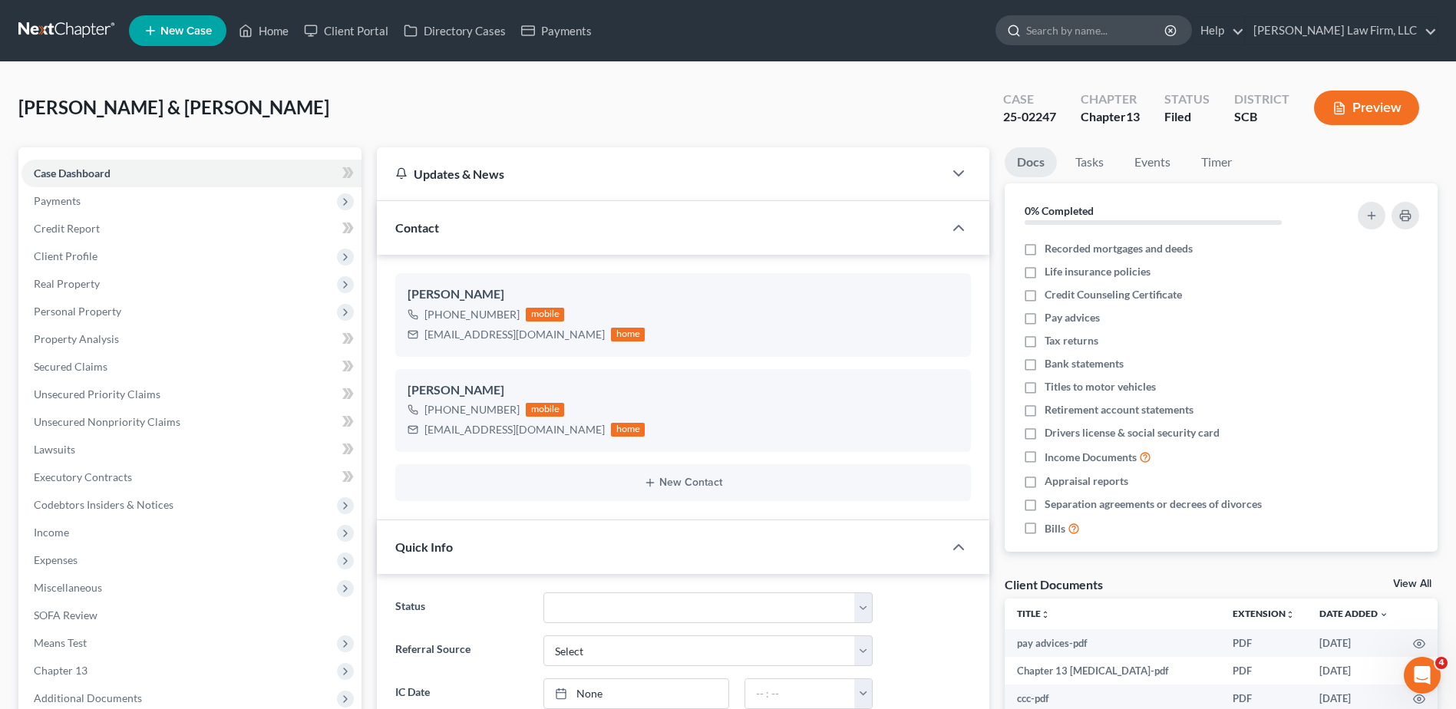
click at [1133, 35] on input "search" at bounding box center [1096, 30] width 140 height 28
type input "perez"
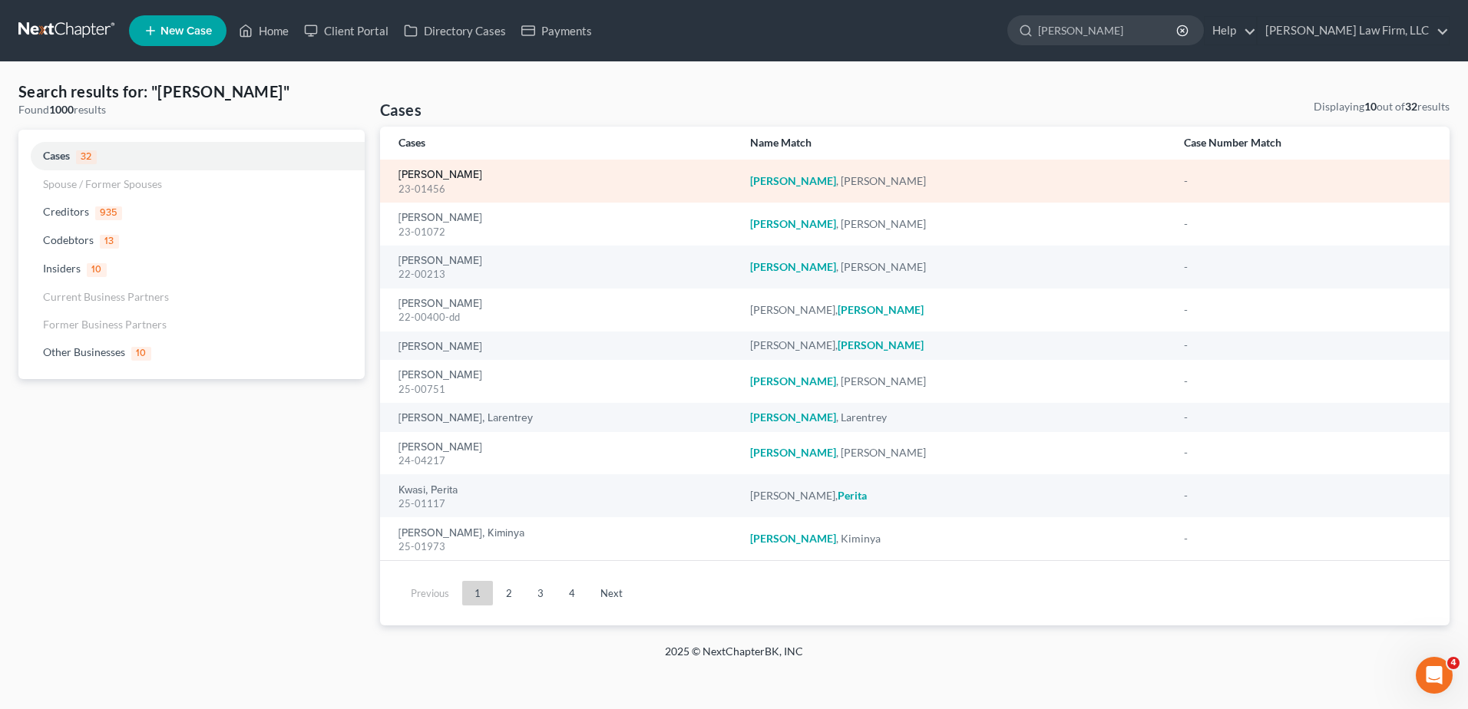
click at [462, 173] on link "[PERSON_NAME]" at bounding box center [440, 175] width 84 height 11
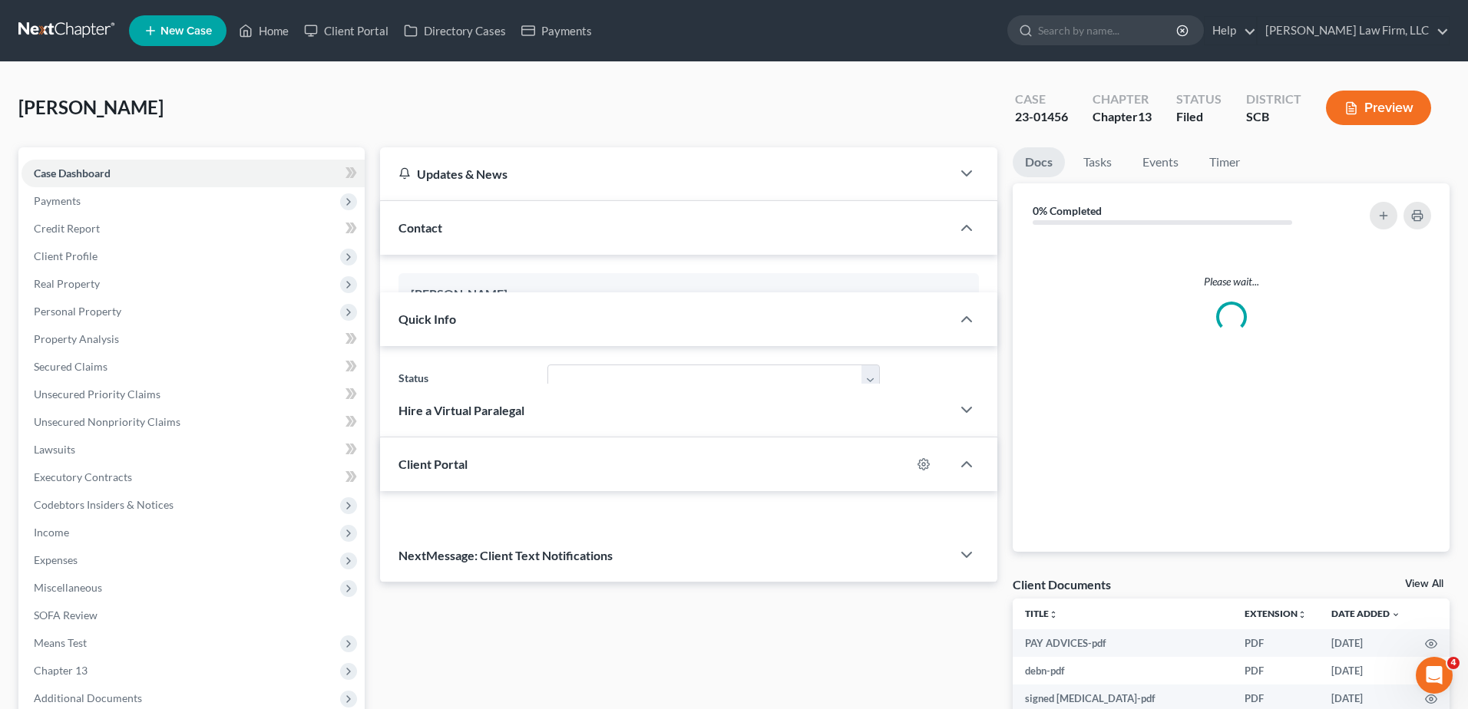
select select "0"
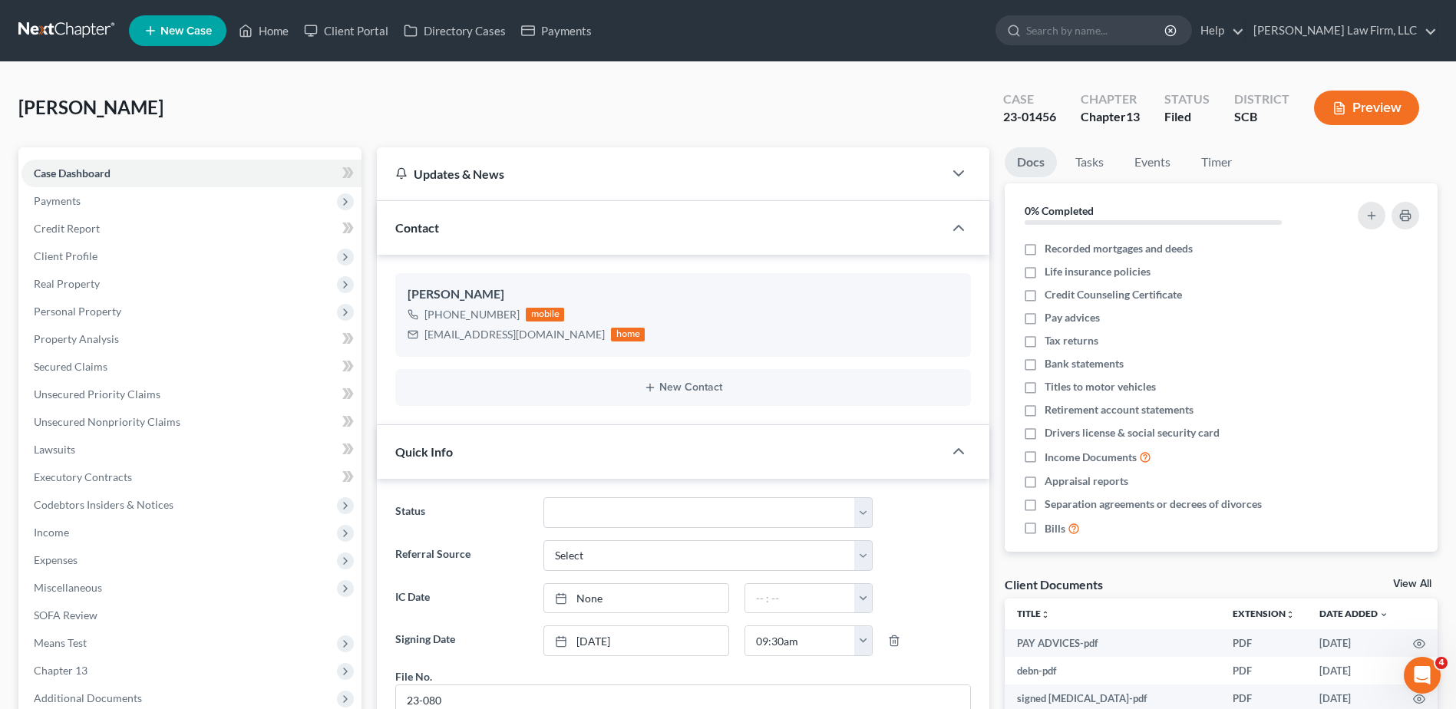
scroll to position [184, 0]
click at [91, 254] on span "Client Profile" at bounding box center [66, 256] width 64 height 13
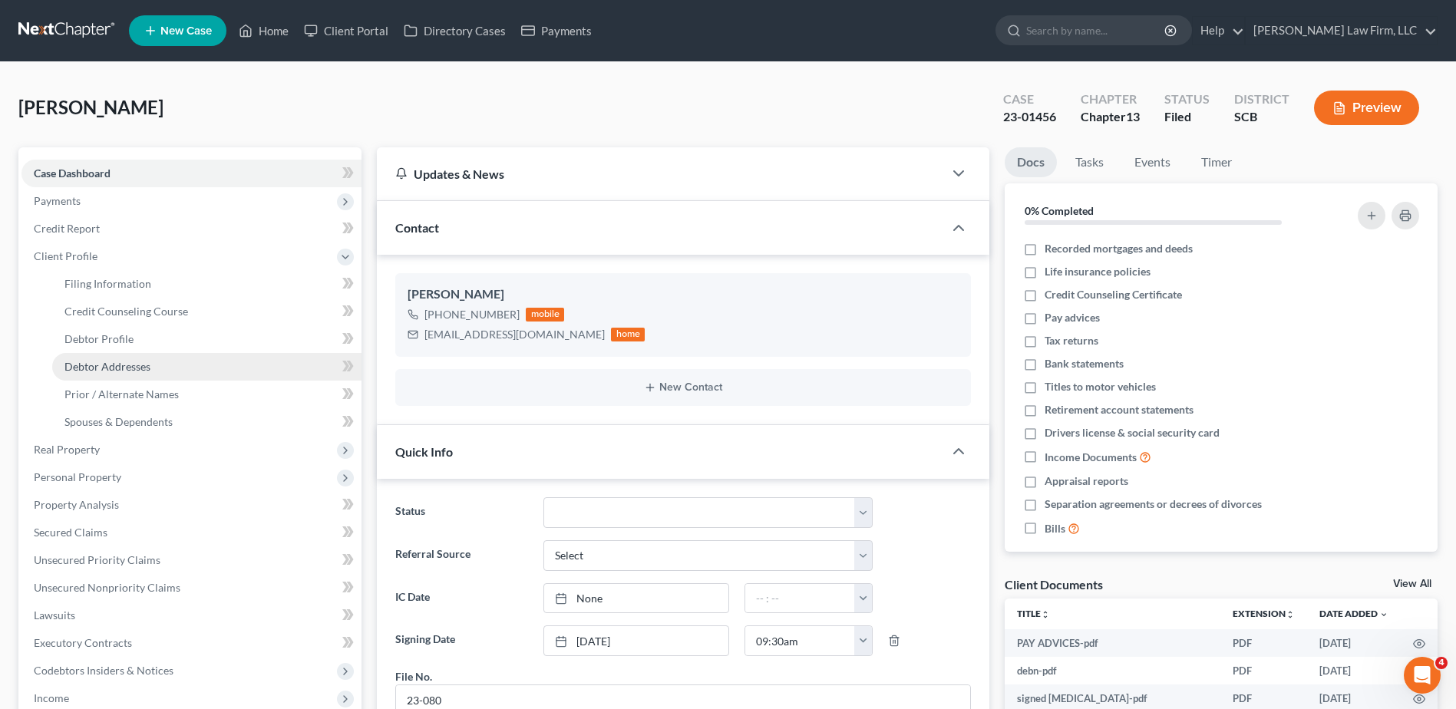
click at [150, 361] on link "Debtor Addresses" at bounding box center [206, 367] width 309 height 28
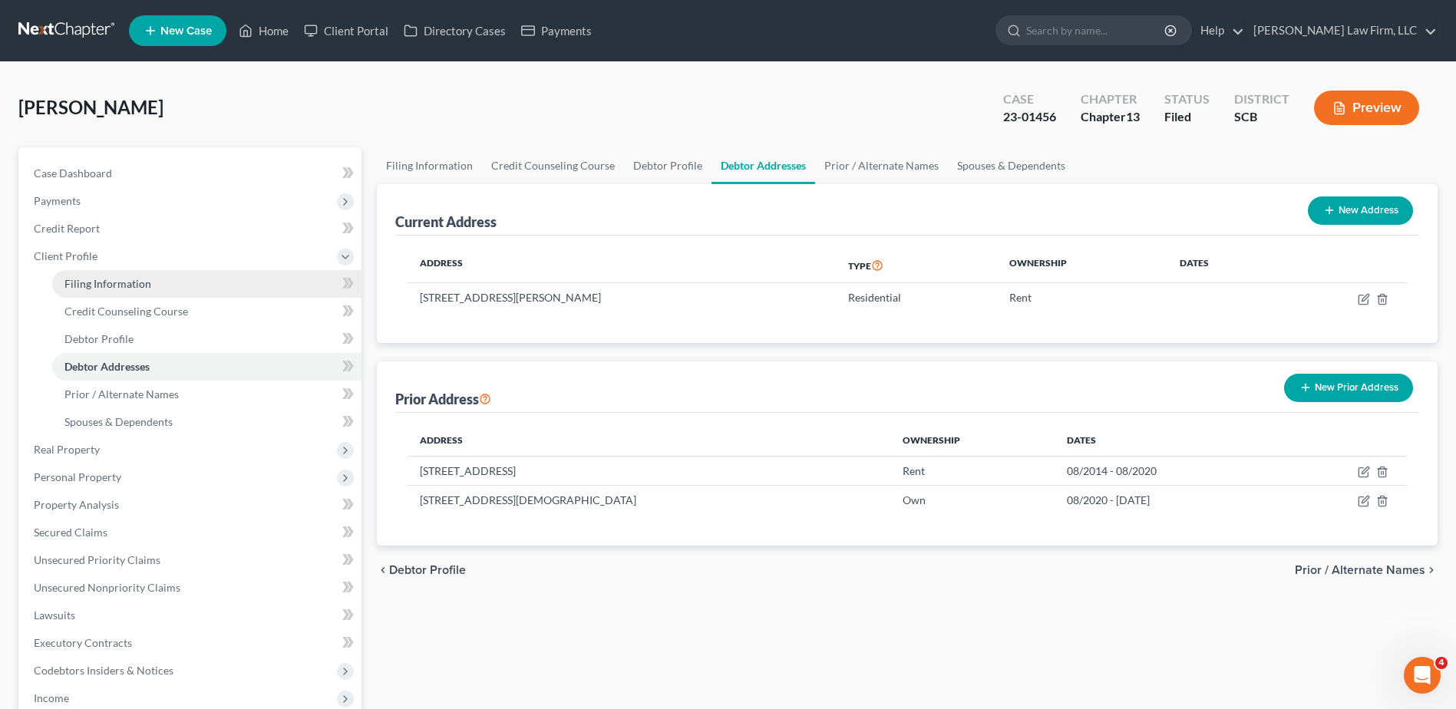
click at [105, 283] on span "Filing Information" at bounding box center [107, 283] width 87 height 13
select select "1"
select select "0"
select select "3"
select select "42"
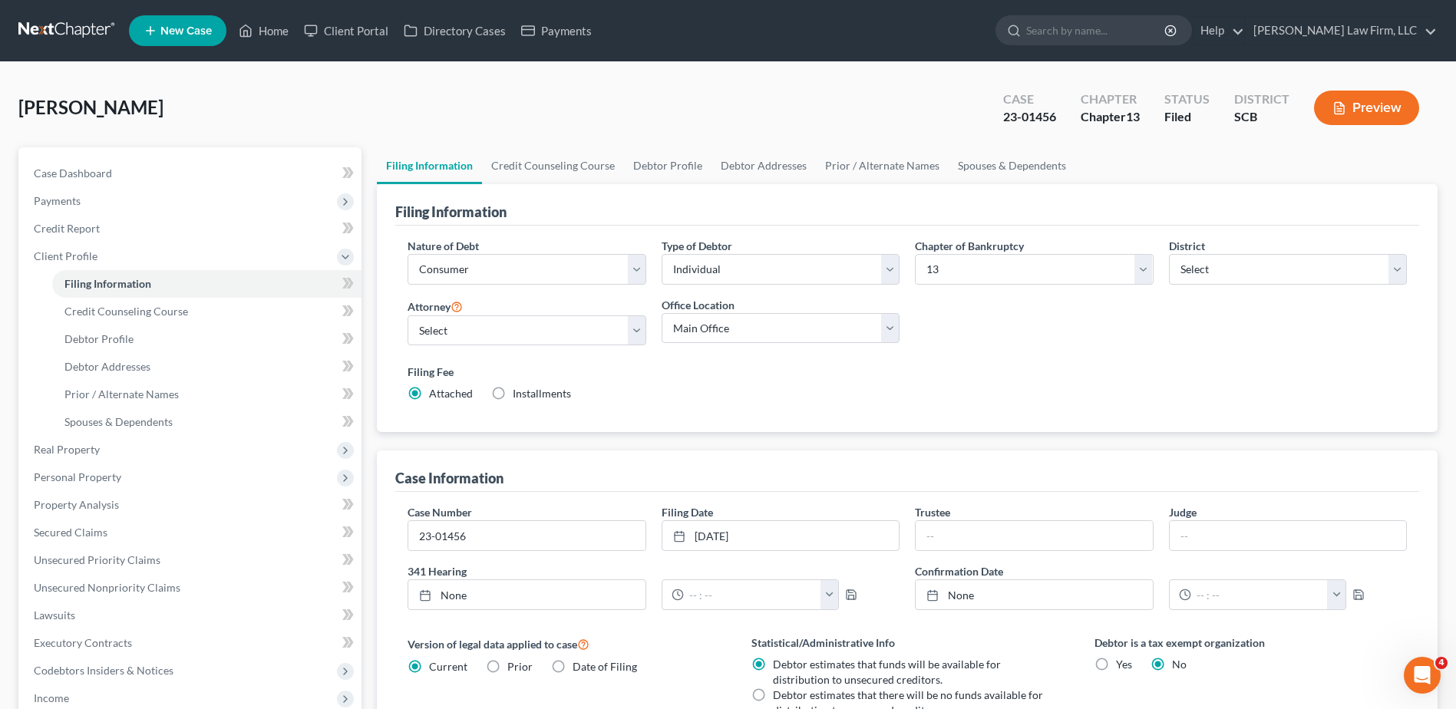
click at [59, 27] on link at bounding box center [67, 31] width 98 height 28
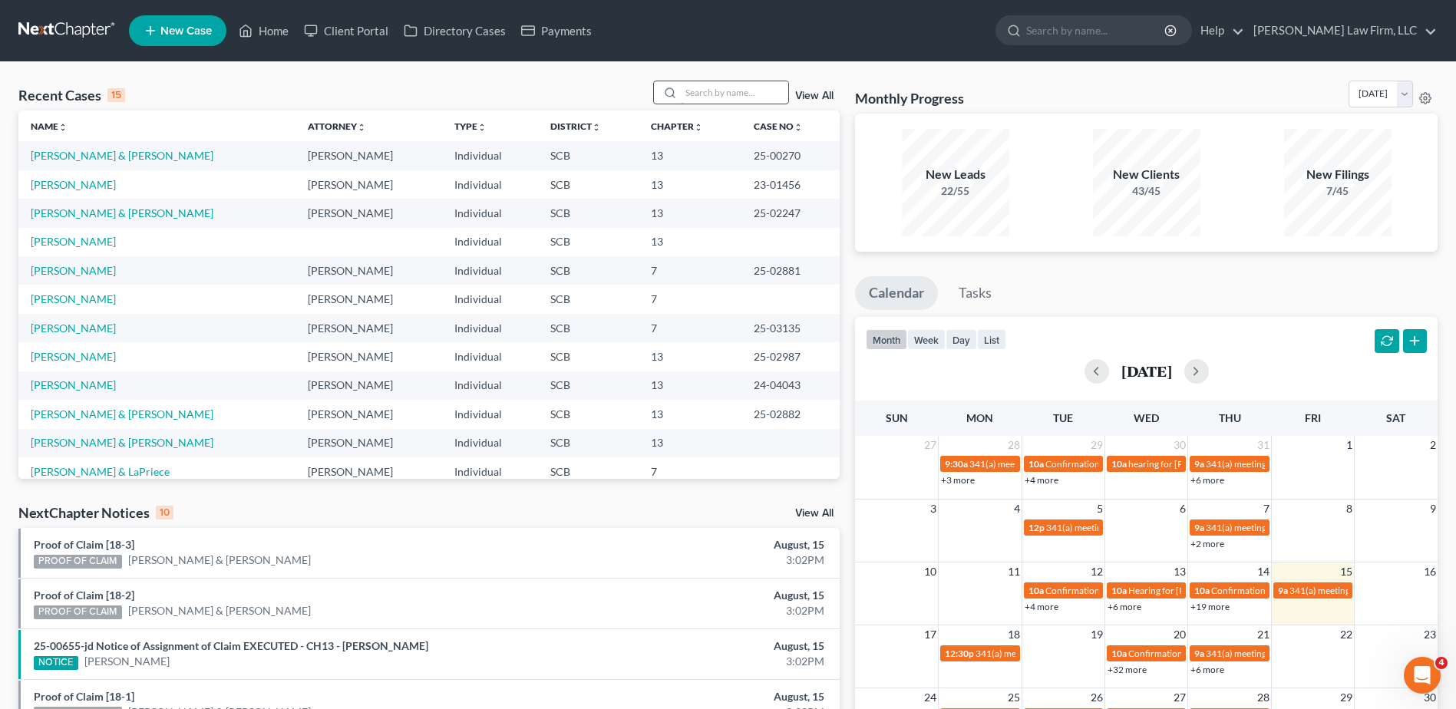
click at [739, 93] on input "search" at bounding box center [734, 92] width 107 height 22
type input "brown"
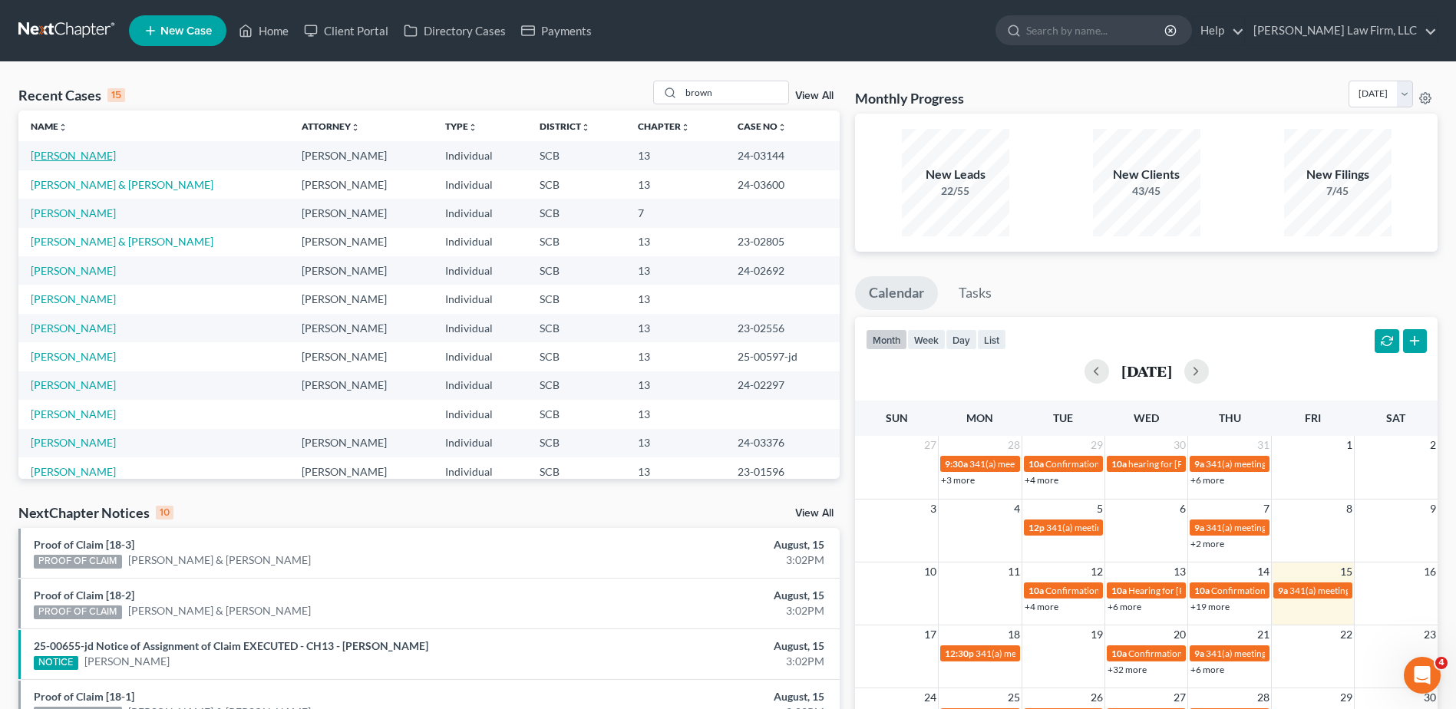
click at [53, 159] on link "[PERSON_NAME]" at bounding box center [73, 155] width 85 height 13
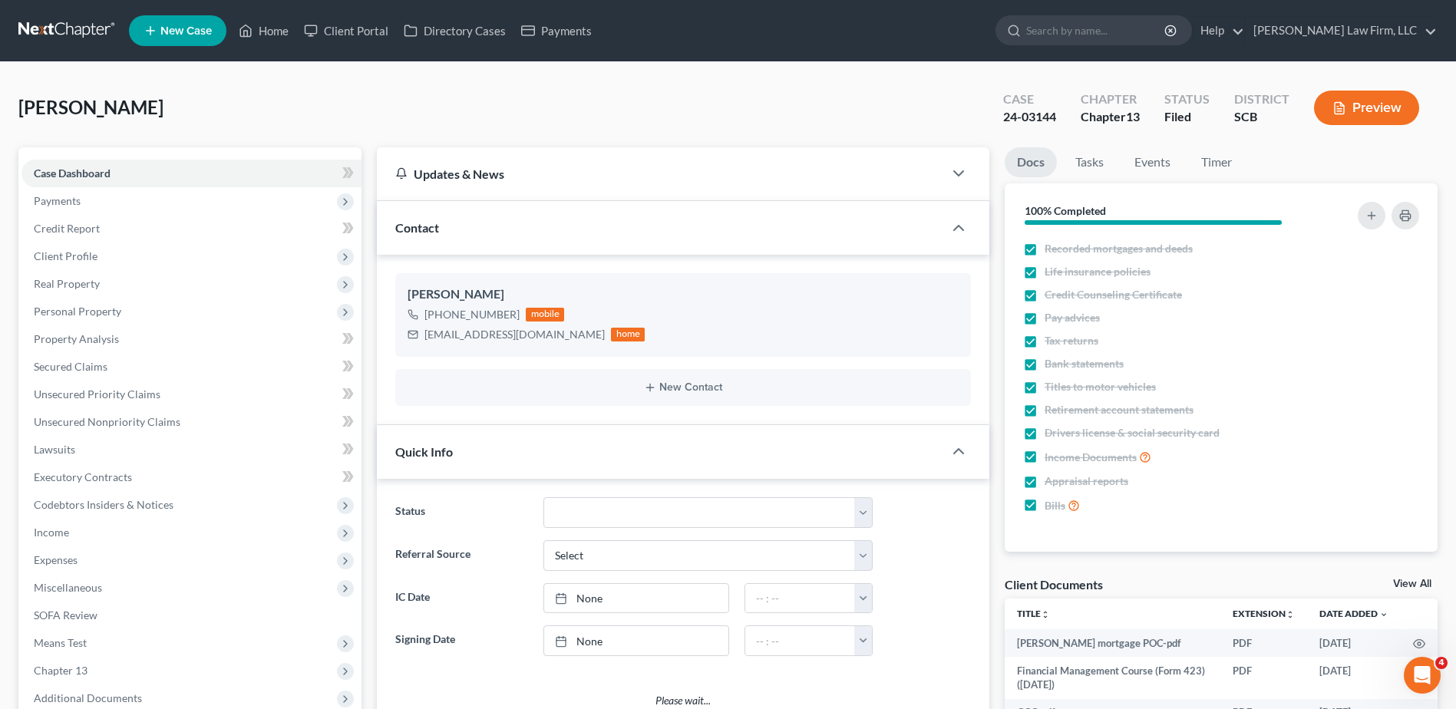
select select "1"
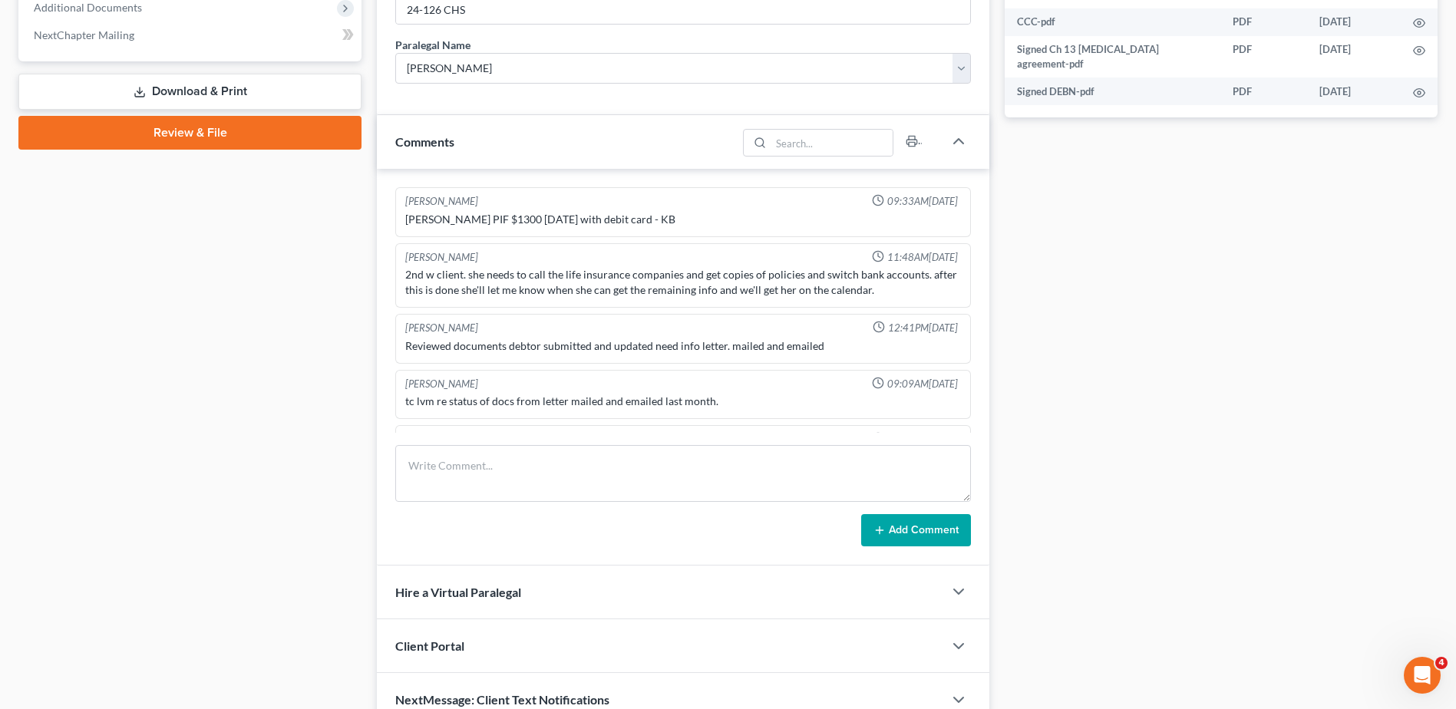
scroll to position [977, 0]
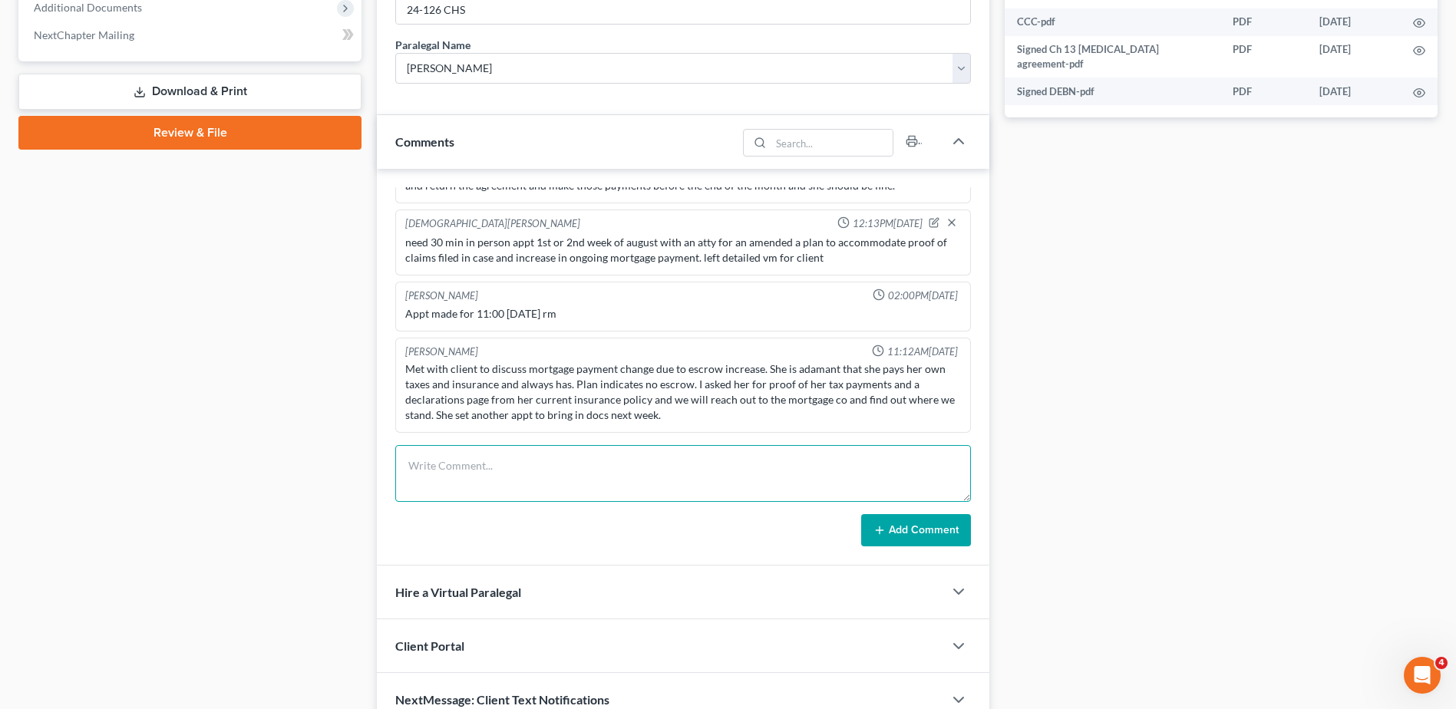
click at [491, 474] on textarea at bounding box center [683, 473] width 576 height 57
click at [787, 464] on textarea "emailed ressie register and the generic rogers townsend email found on NMPC" at bounding box center [683, 473] width 576 height 57
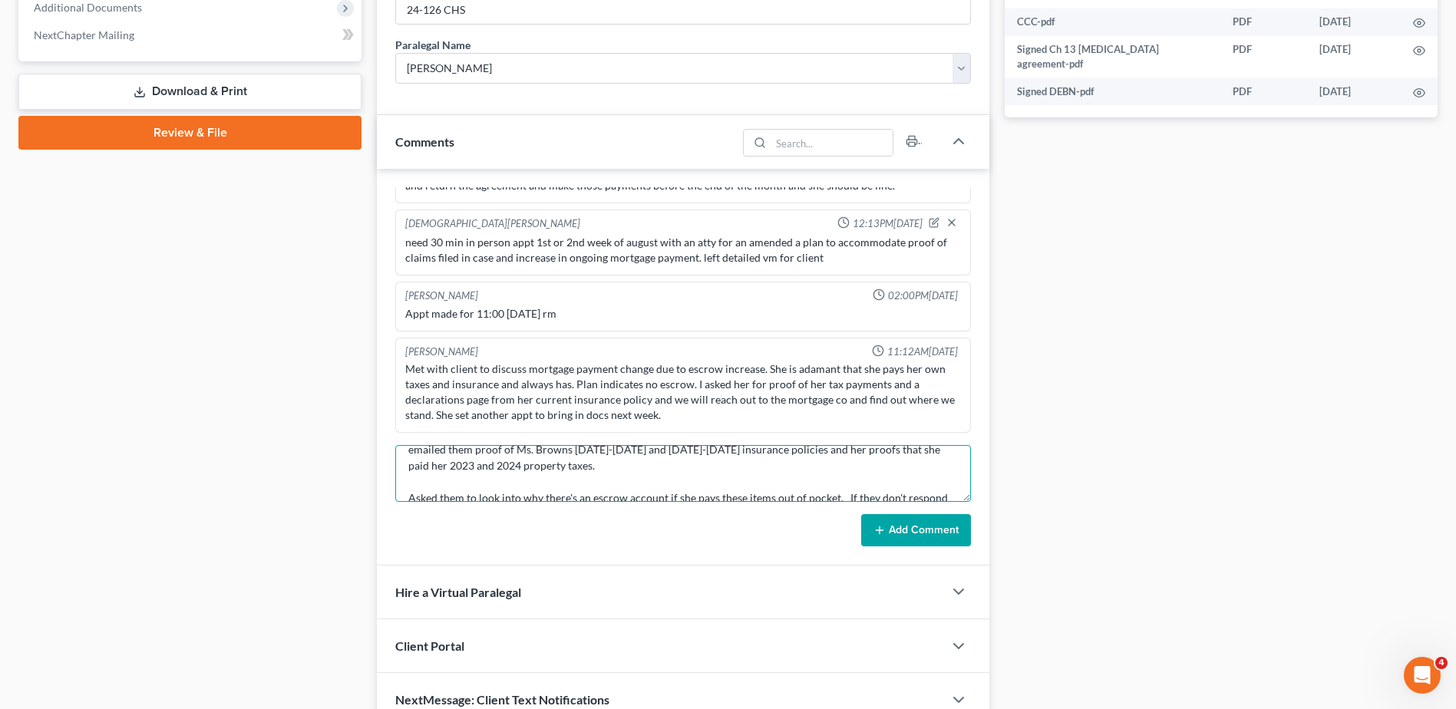
scroll to position [48, 0]
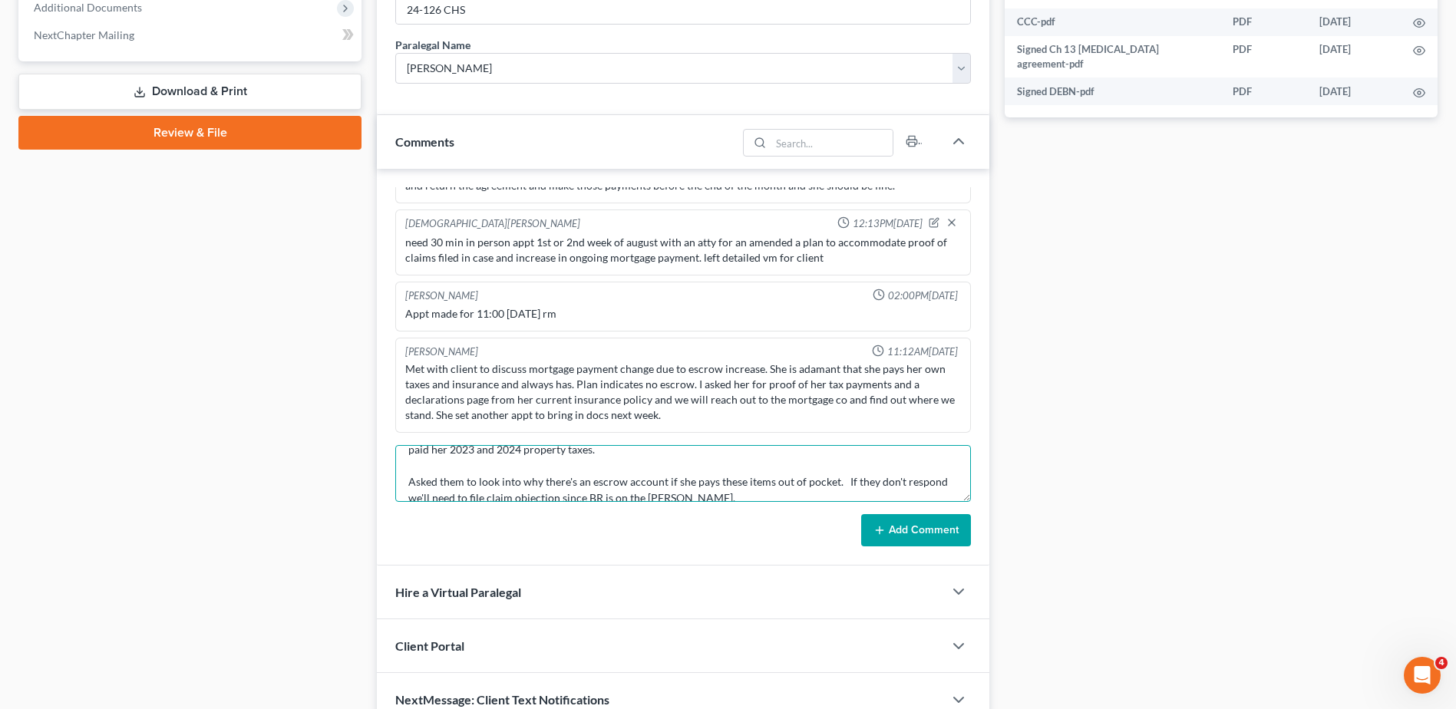
click at [750, 492] on textarea "emailed ressie register and the generic rogers townsend email found on NMPC; em…" at bounding box center [683, 473] width 576 height 57
type textarea "emailed ressie register and the generic rogers townsend email found on NMPC; em…"
click at [922, 529] on button "Add Comment" at bounding box center [916, 530] width 110 height 32
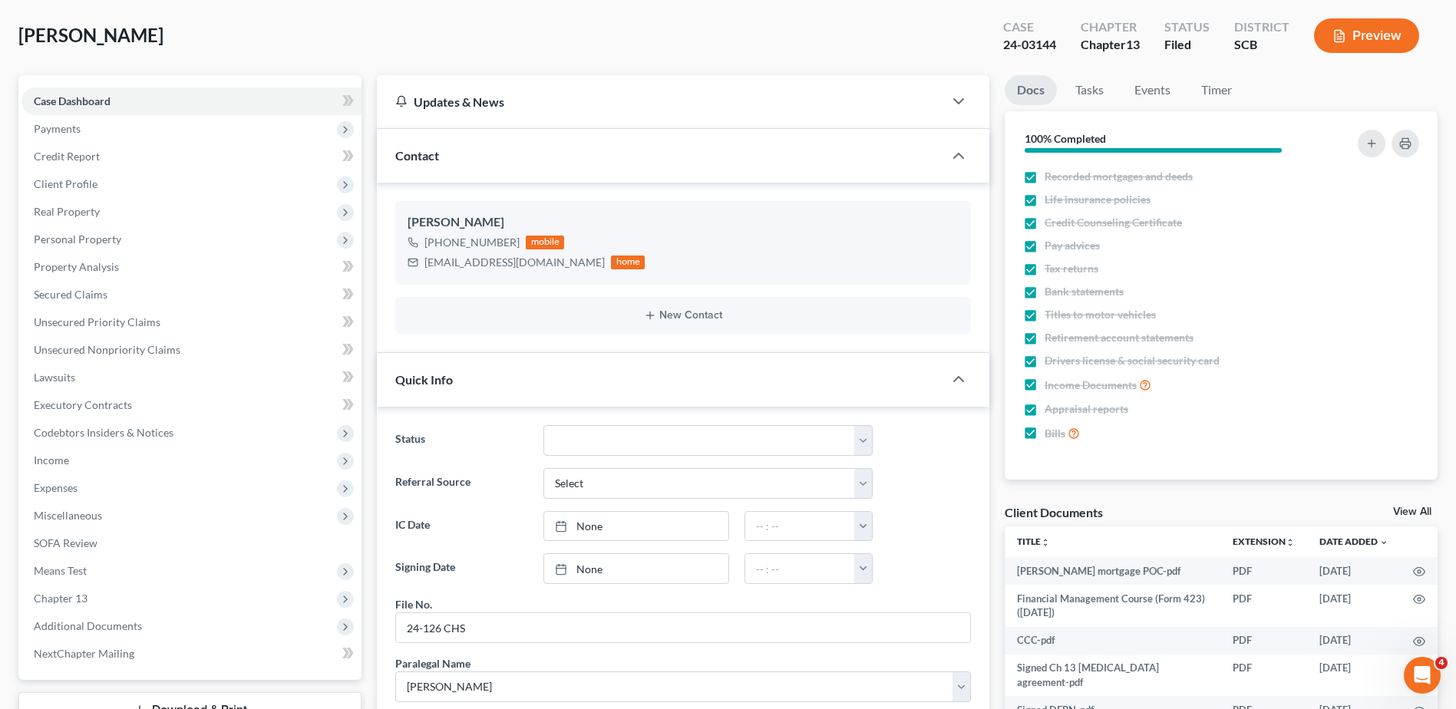
scroll to position [0, 0]
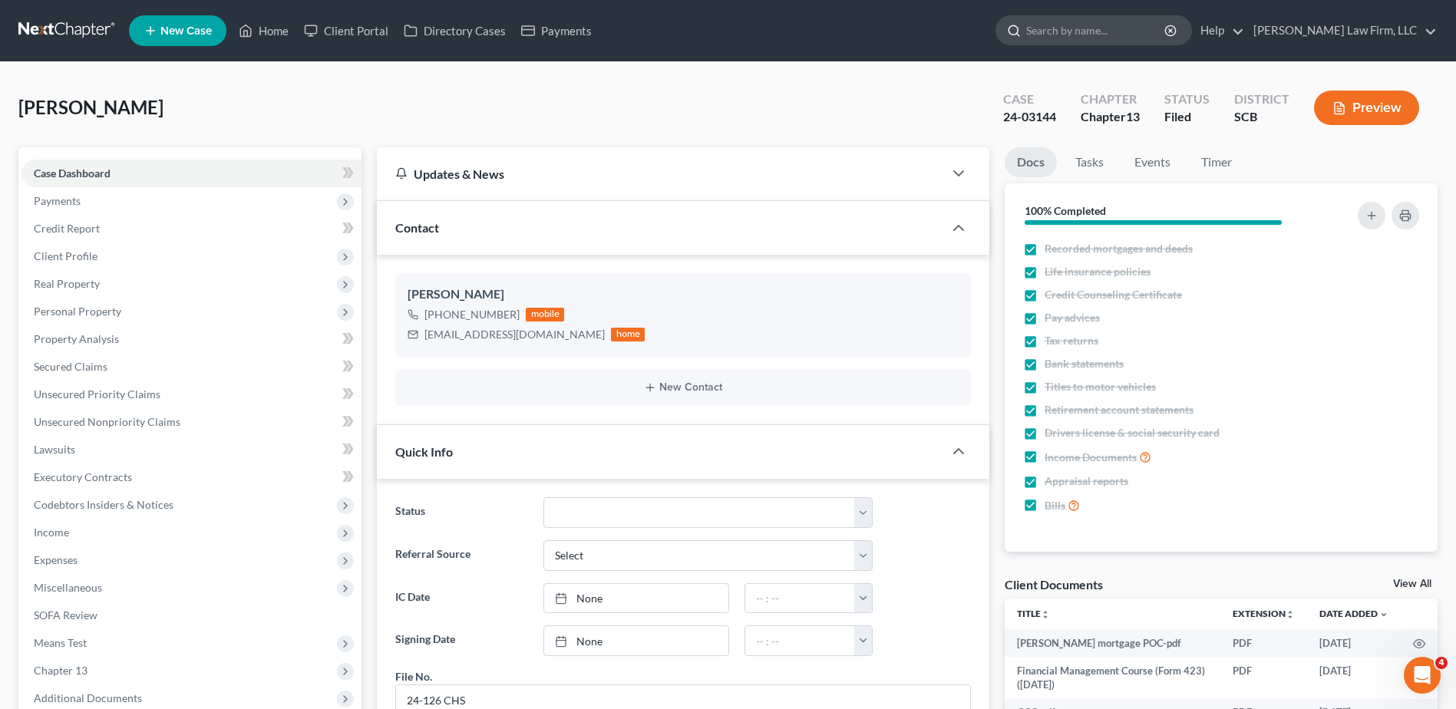
click at [1130, 29] on input "search" at bounding box center [1096, 30] width 140 height 28
type input "brockwell"
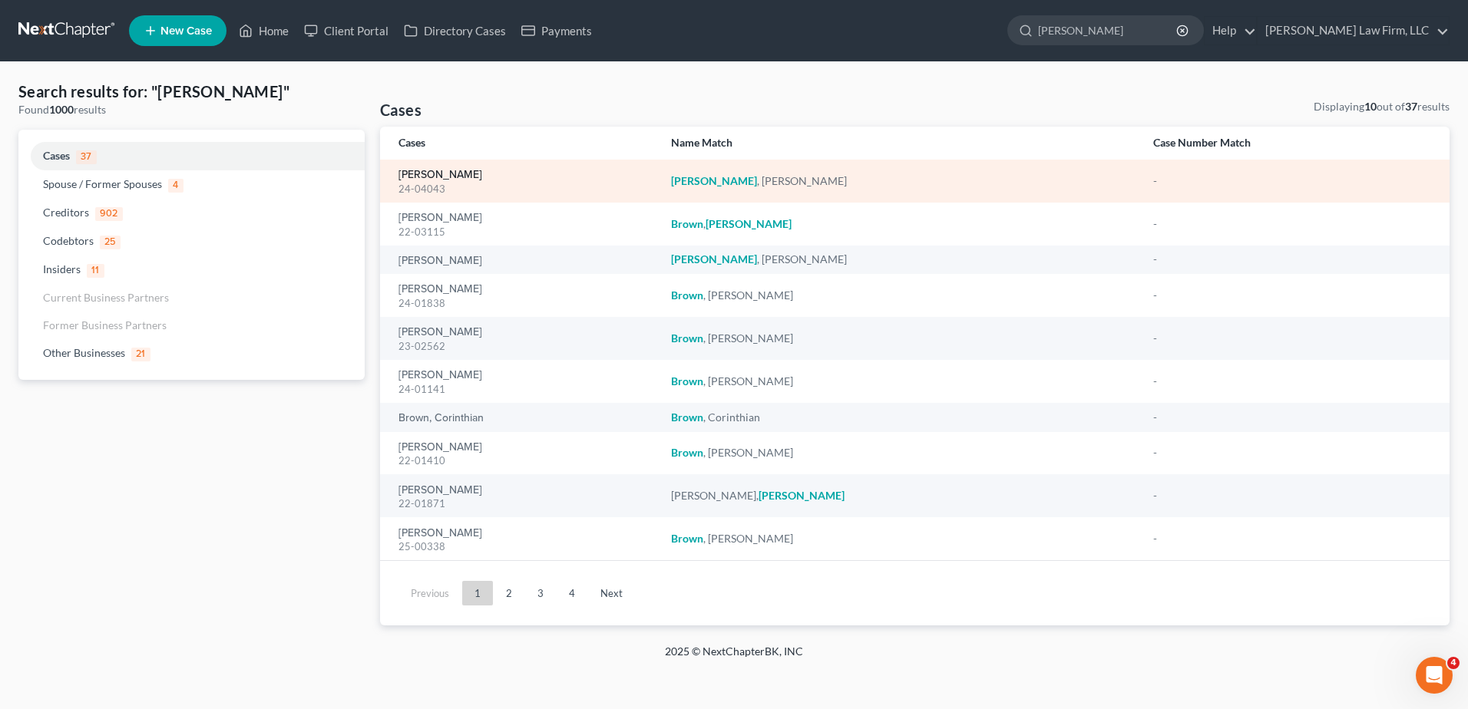
click at [458, 170] on link "[PERSON_NAME]" at bounding box center [440, 175] width 84 height 11
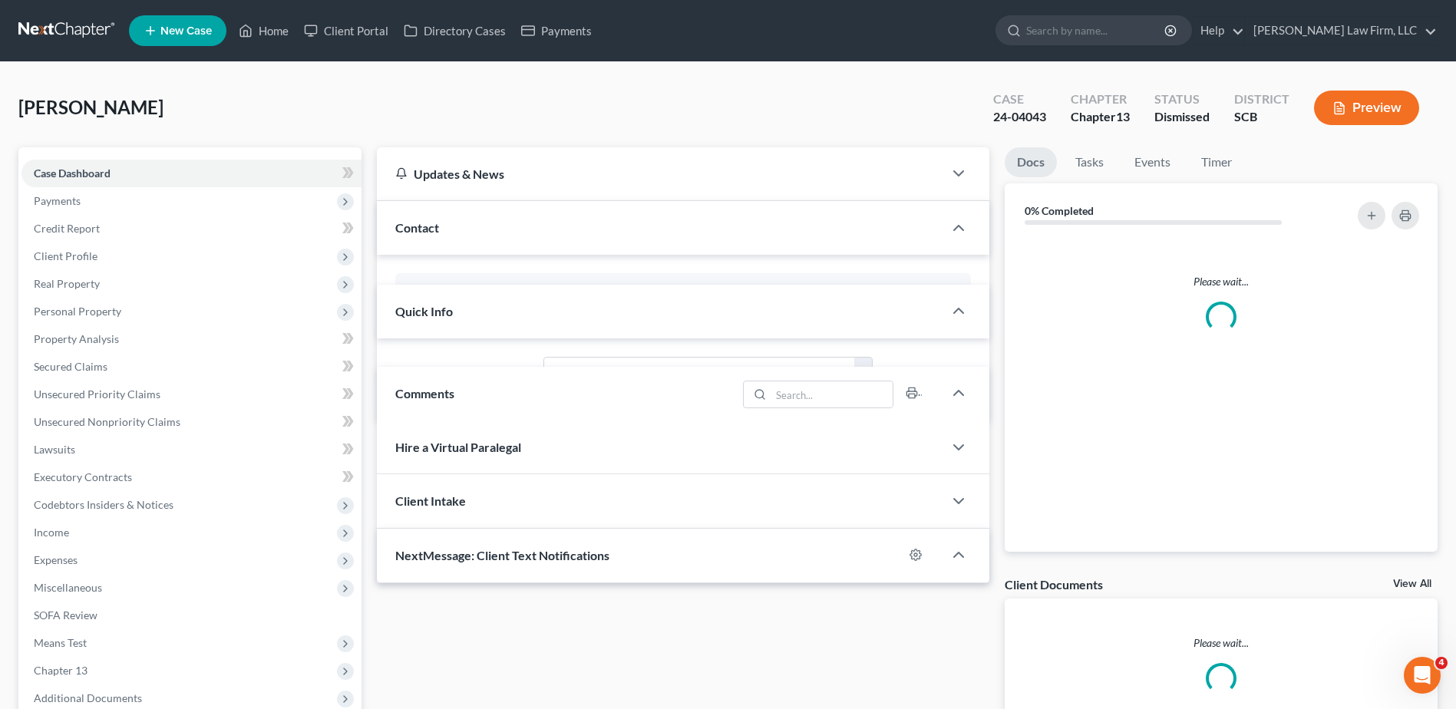
select select "1"
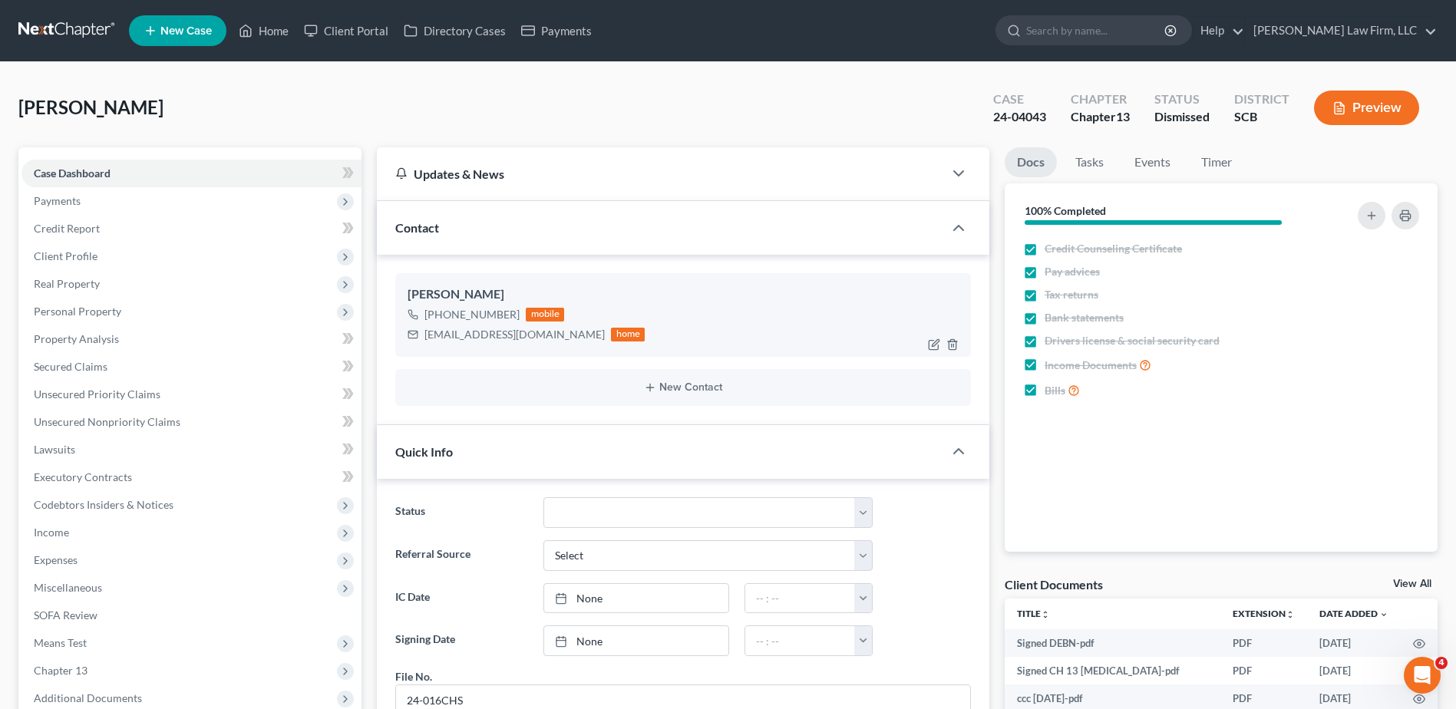
scroll to position [1613, 0]
click at [84, 32] on link at bounding box center [67, 31] width 98 height 28
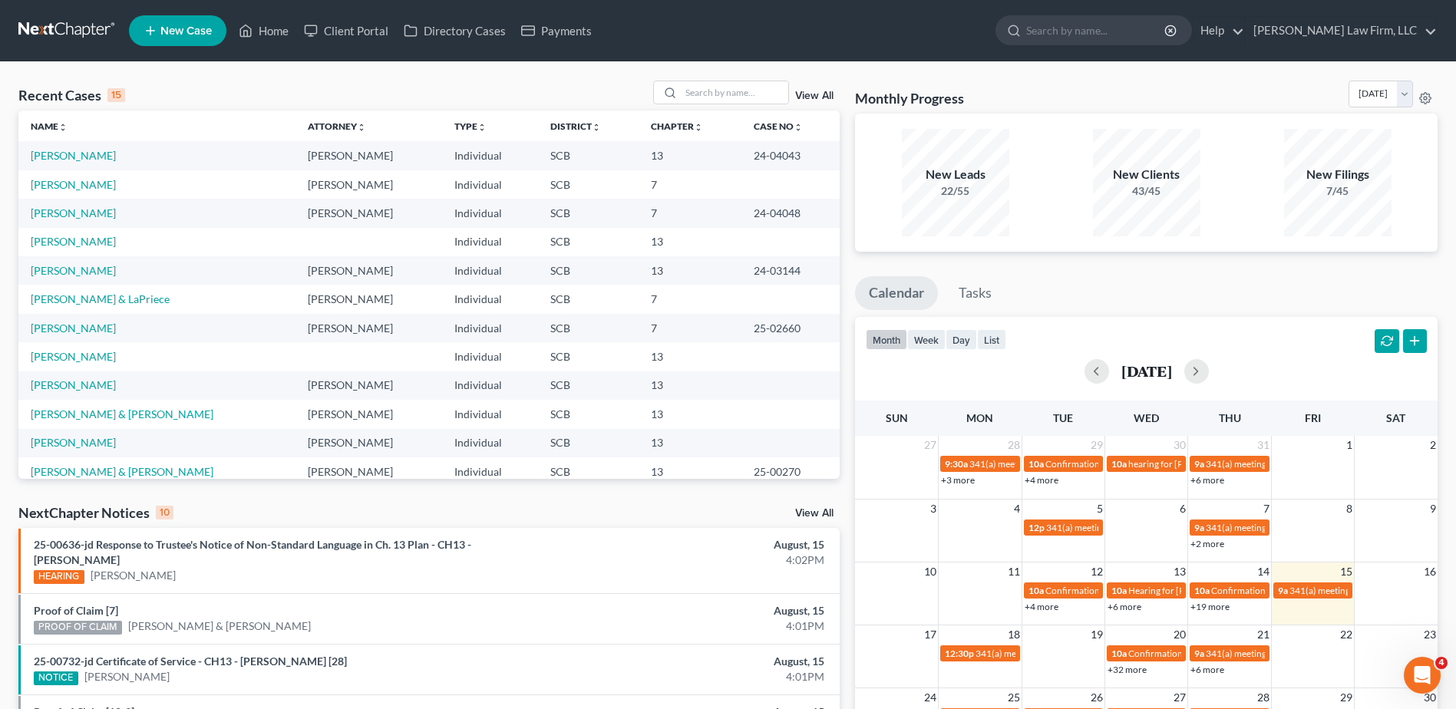
click at [80, 23] on link at bounding box center [67, 31] width 98 height 28
click at [67, 18] on link at bounding box center [67, 31] width 98 height 28
